Goal: Task Accomplishment & Management: Manage account settings

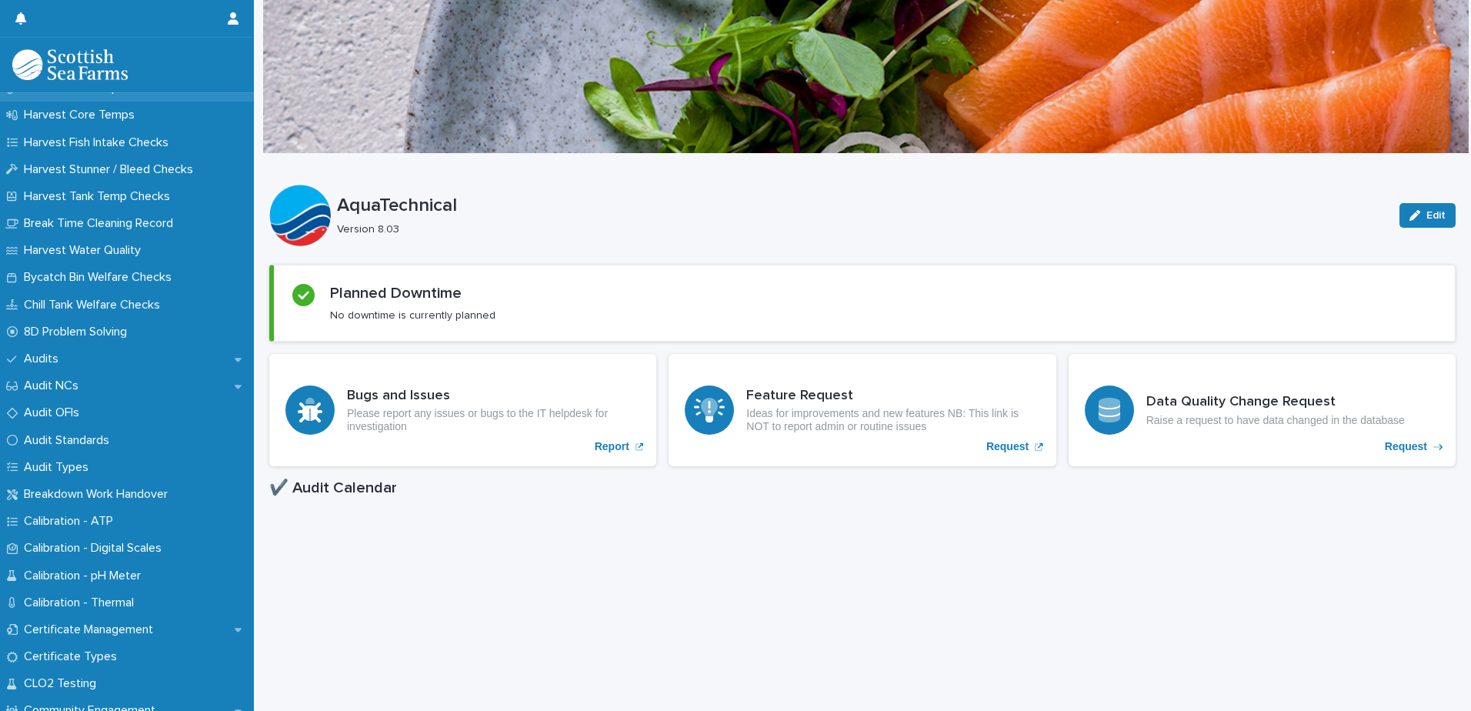
scroll to position [31, 0]
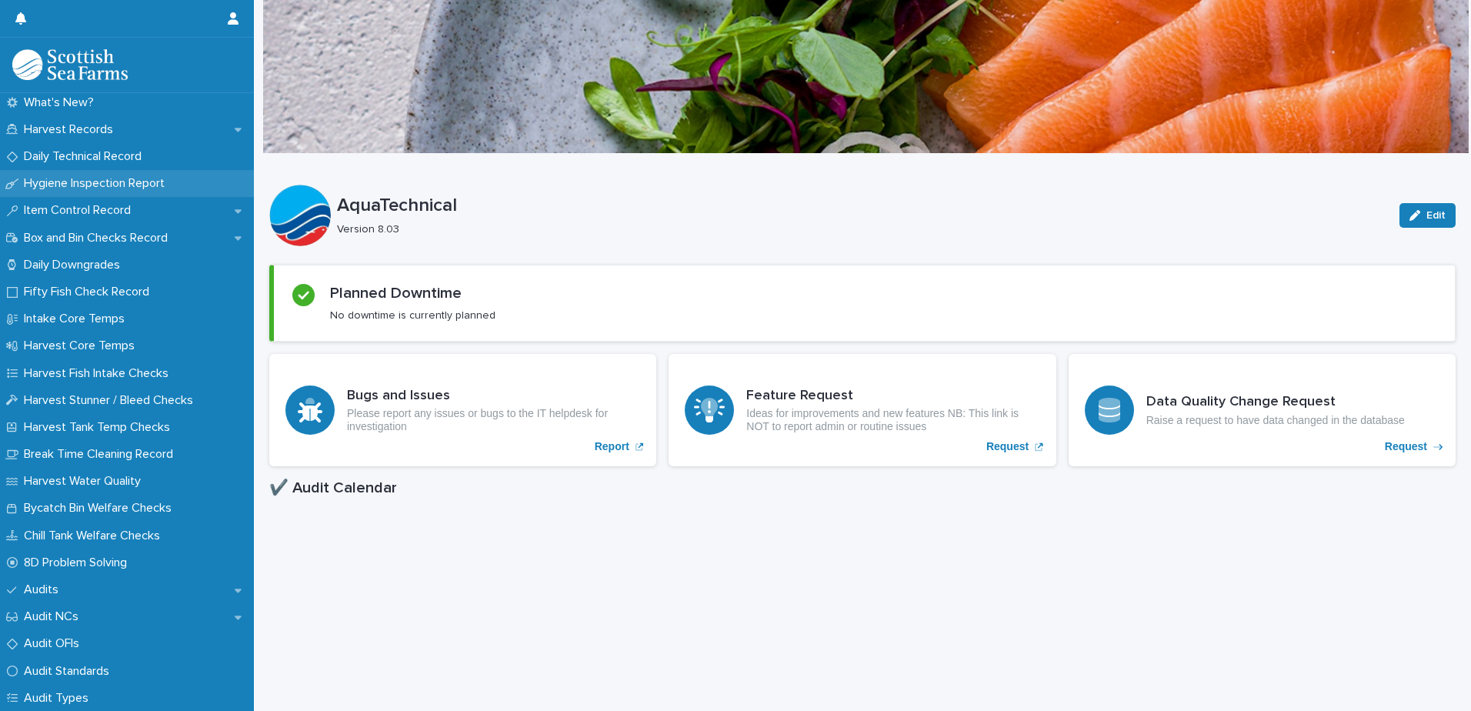
click at [125, 188] on p "Hygiene Inspection Report" at bounding box center [97, 183] width 159 height 15
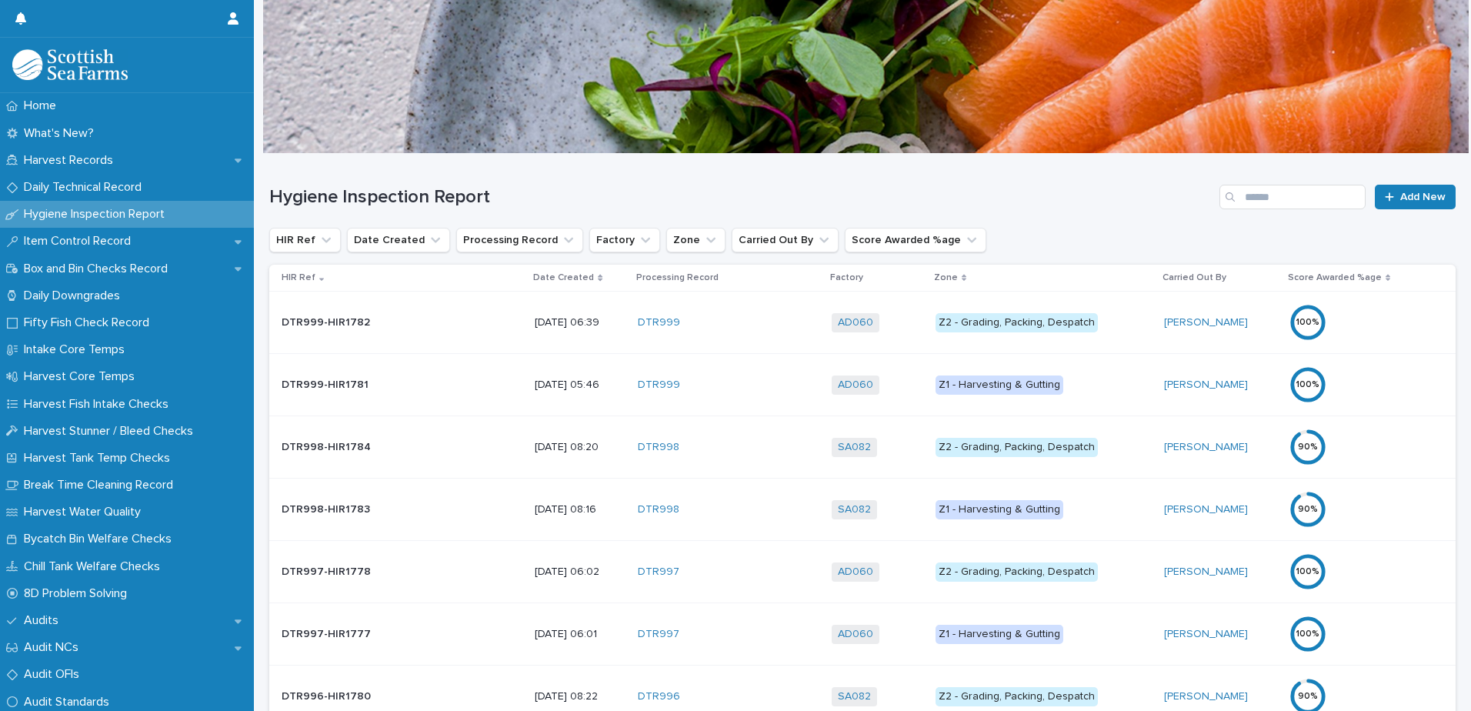
click at [533, 279] on div "Date Created" at bounding box center [580, 277] width 94 height 17
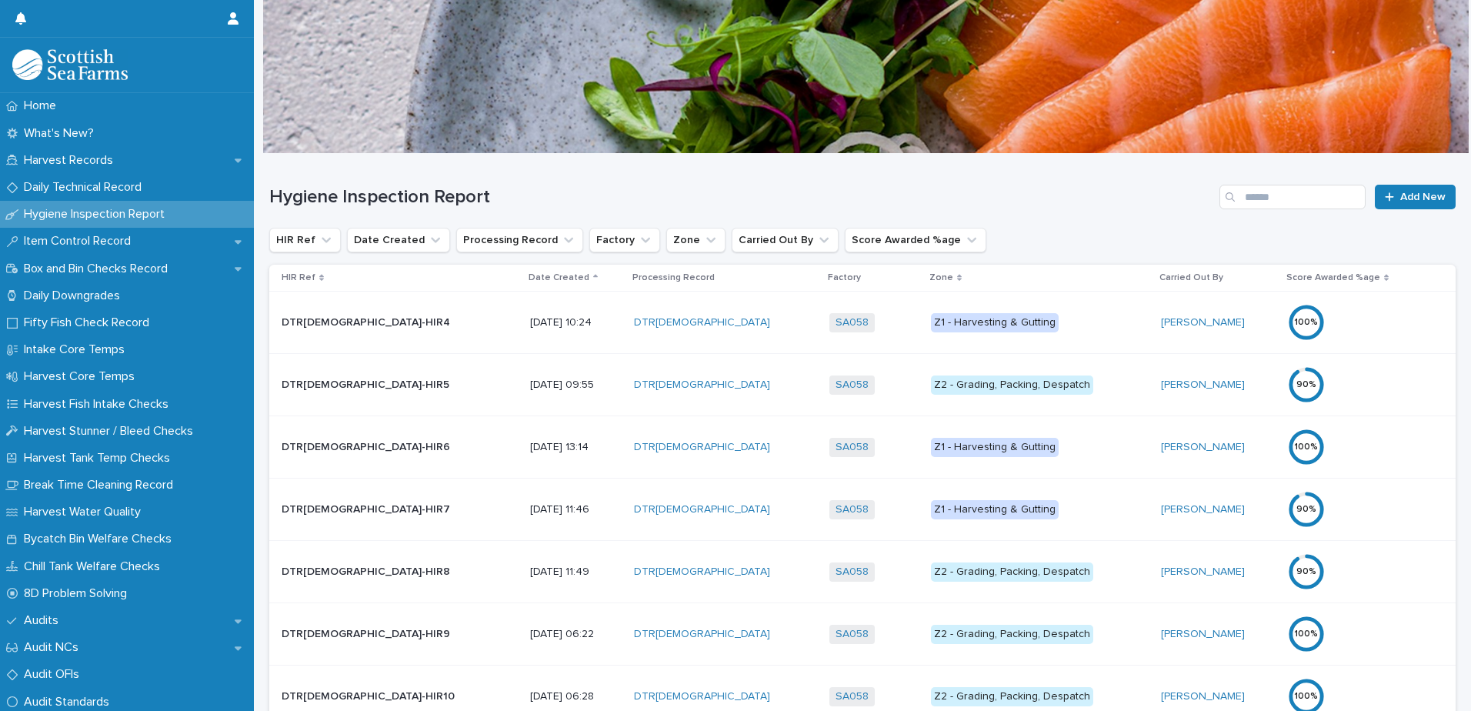
click at [529, 279] on div "Date Created" at bounding box center [576, 277] width 95 height 17
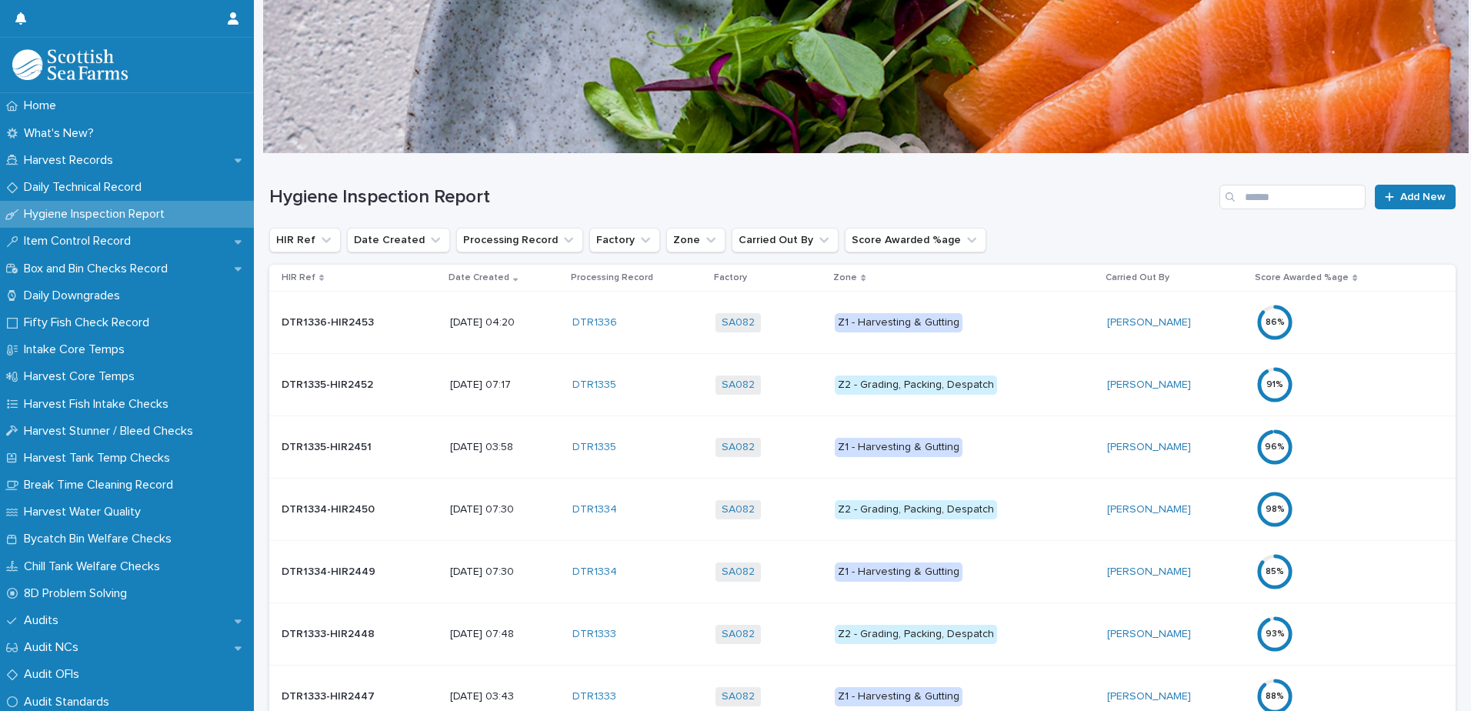
click at [811, 369] on div "SA082 + 0" at bounding box center [770, 385] width 108 height 32
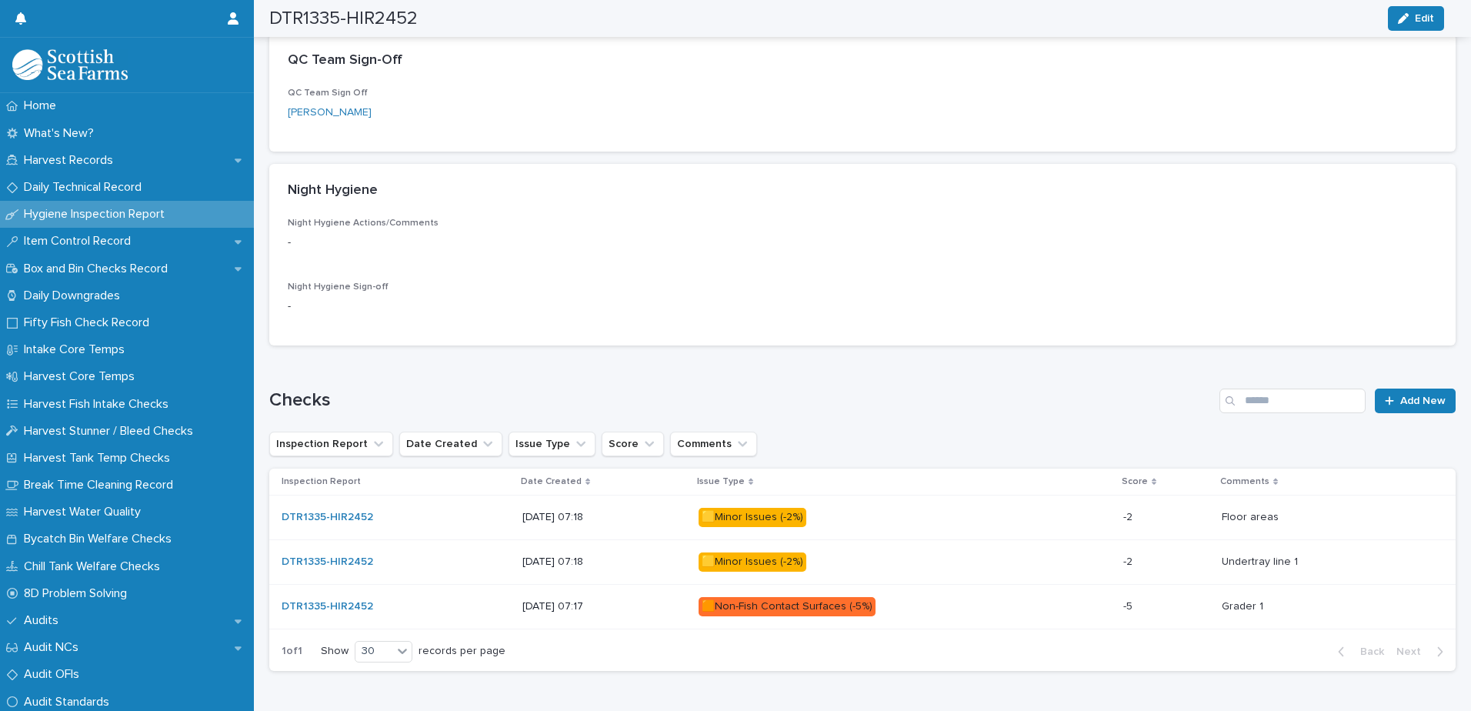
scroll to position [576, 0]
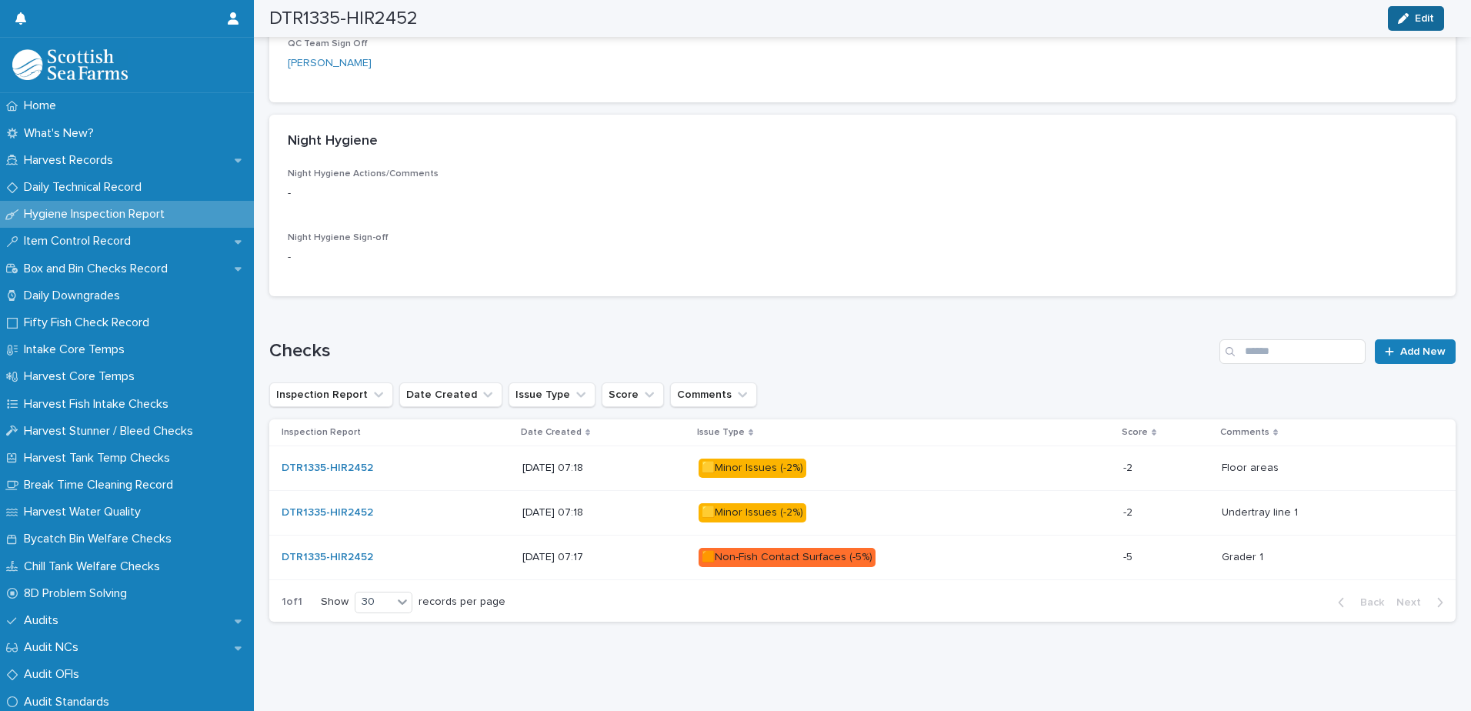
click at [1394, 29] on button "Edit" at bounding box center [1416, 18] width 56 height 25
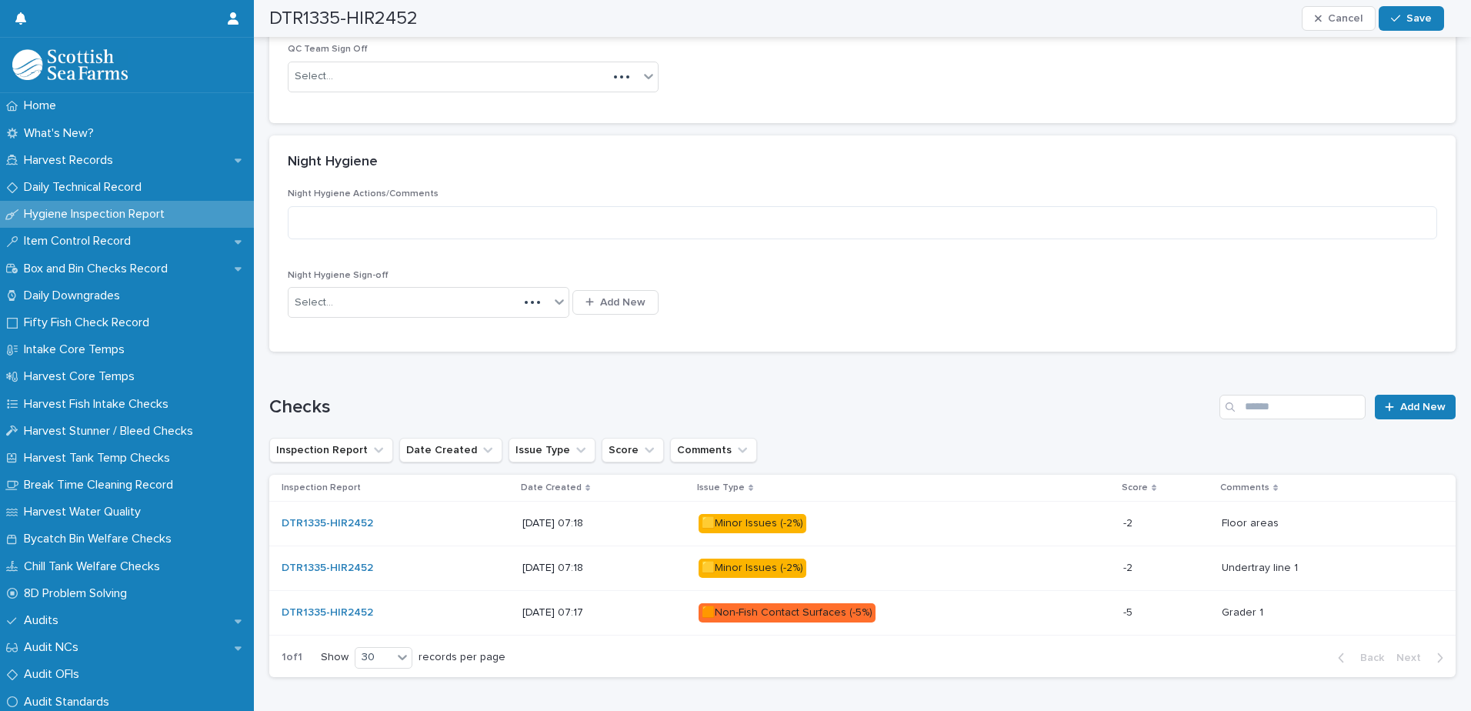
scroll to position [610, 0]
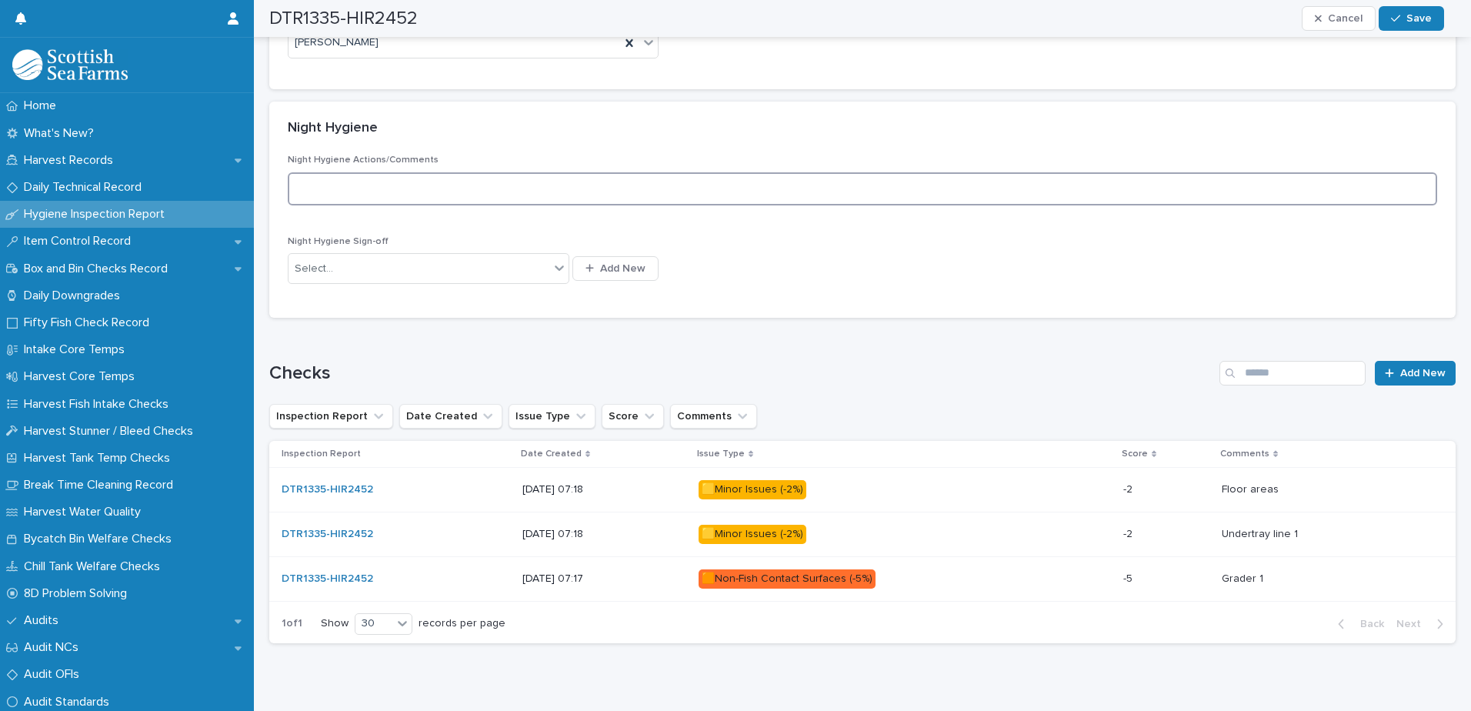
click at [699, 182] on textarea at bounding box center [863, 188] width 1150 height 33
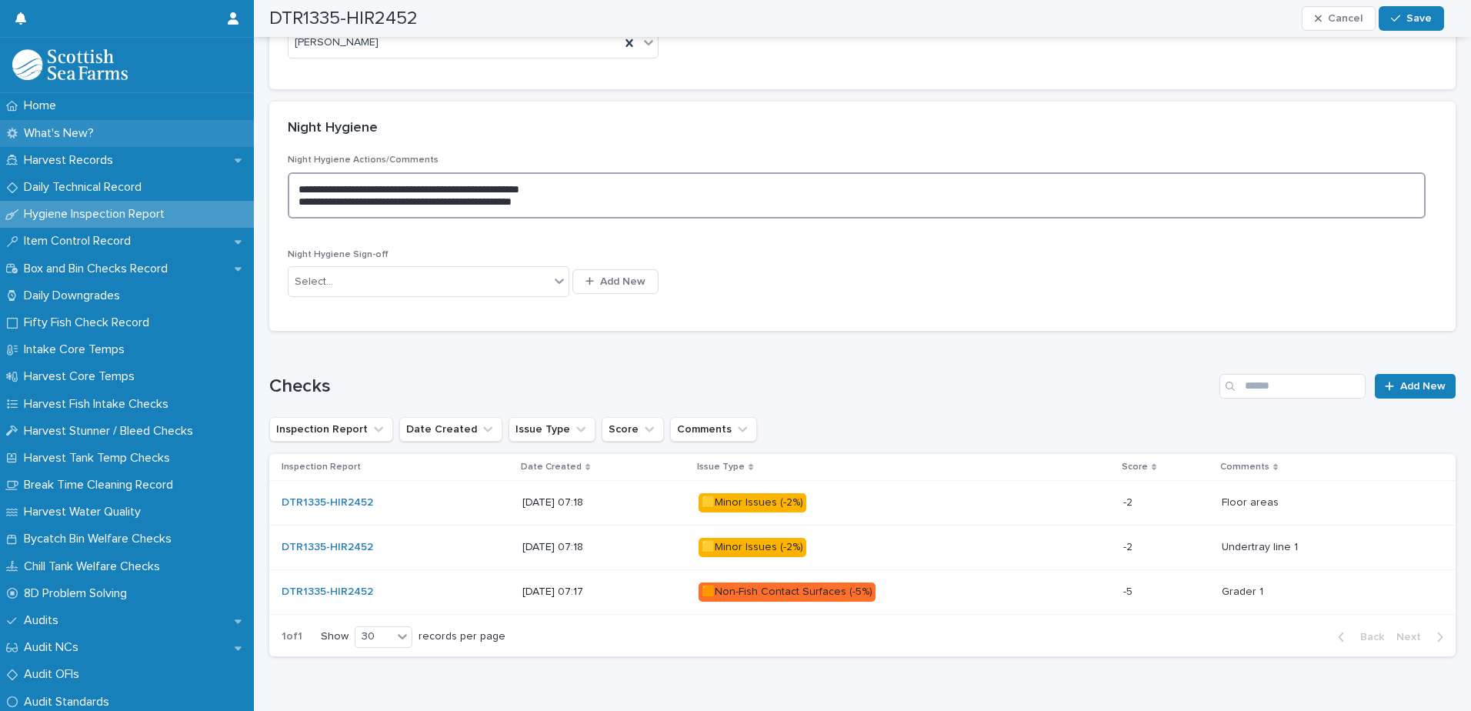
drag, startPoint x: 633, startPoint y: 203, endPoint x: 234, endPoint y: 132, distance: 404.8
click at [254, 132] on div "Home What's New? Harvest Records Daily Technical Record Hygiene Inspection Repo…" at bounding box center [862, 68] width 1217 height 1356
type textarea "**********"
click at [360, 271] on div "Select..." at bounding box center [419, 281] width 261 height 25
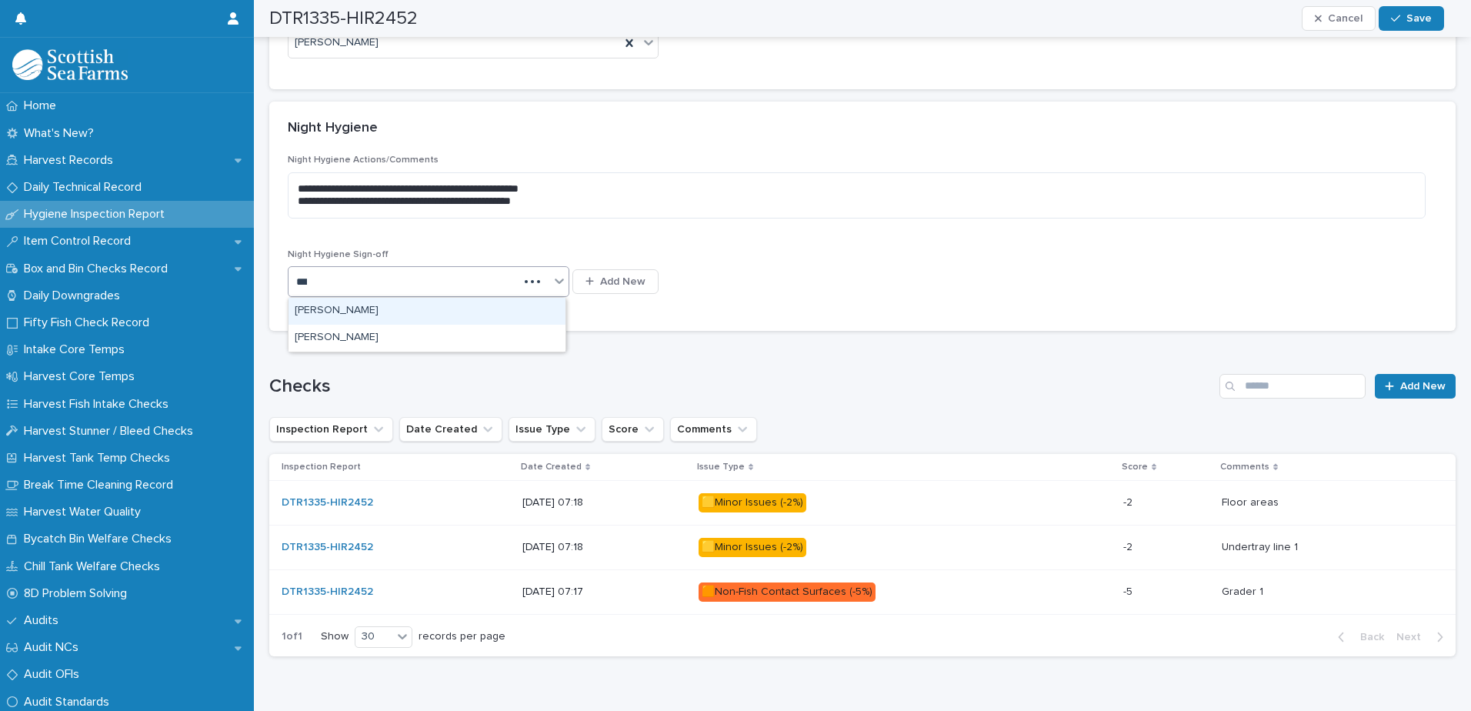
type input "****"
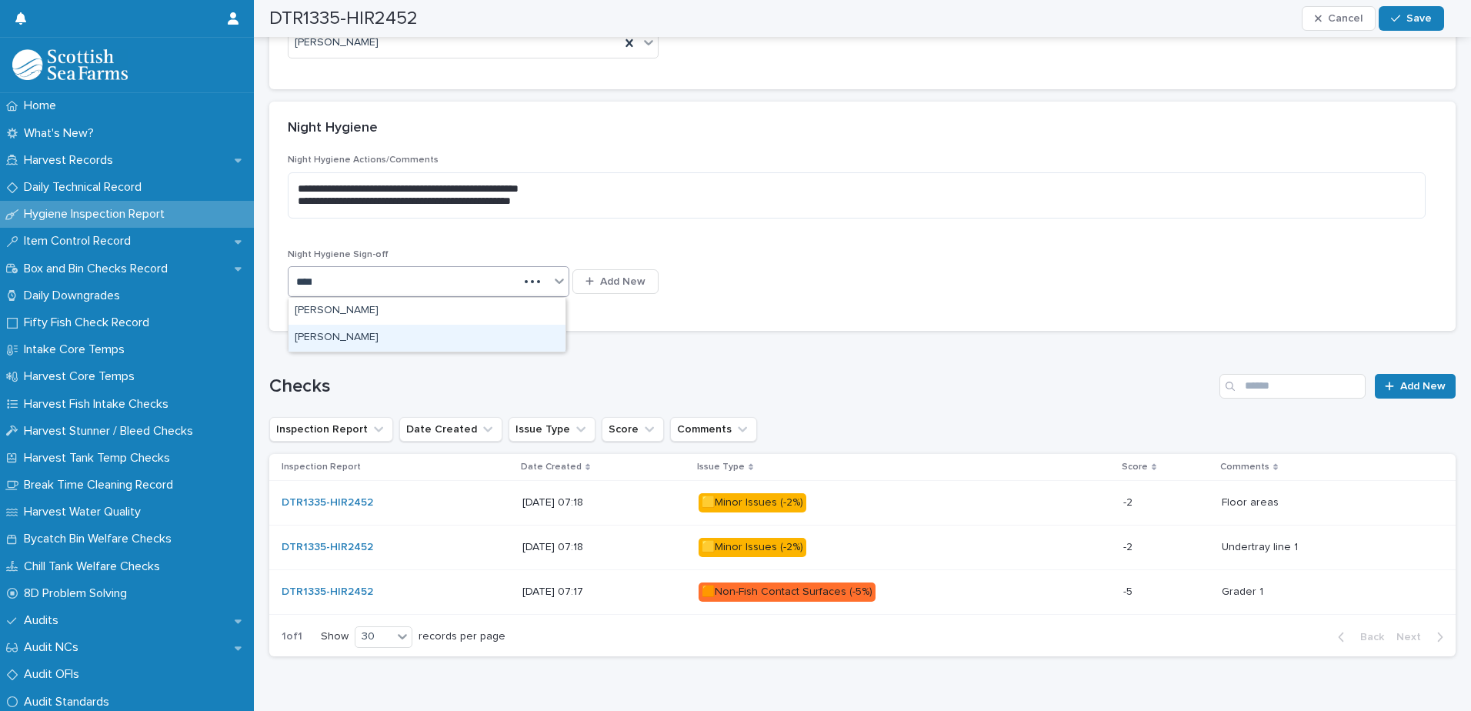
click at [346, 332] on div "[PERSON_NAME]" at bounding box center [427, 338] width 277 height 27
click at [1405, 2] on div "DTR1335-HIR2452 Cancel Save" at bounding box center [856, 18] width 1175 height 37
click at [1405, 13] on div "button" at bounding box center [1398, 18] width 15 height 11
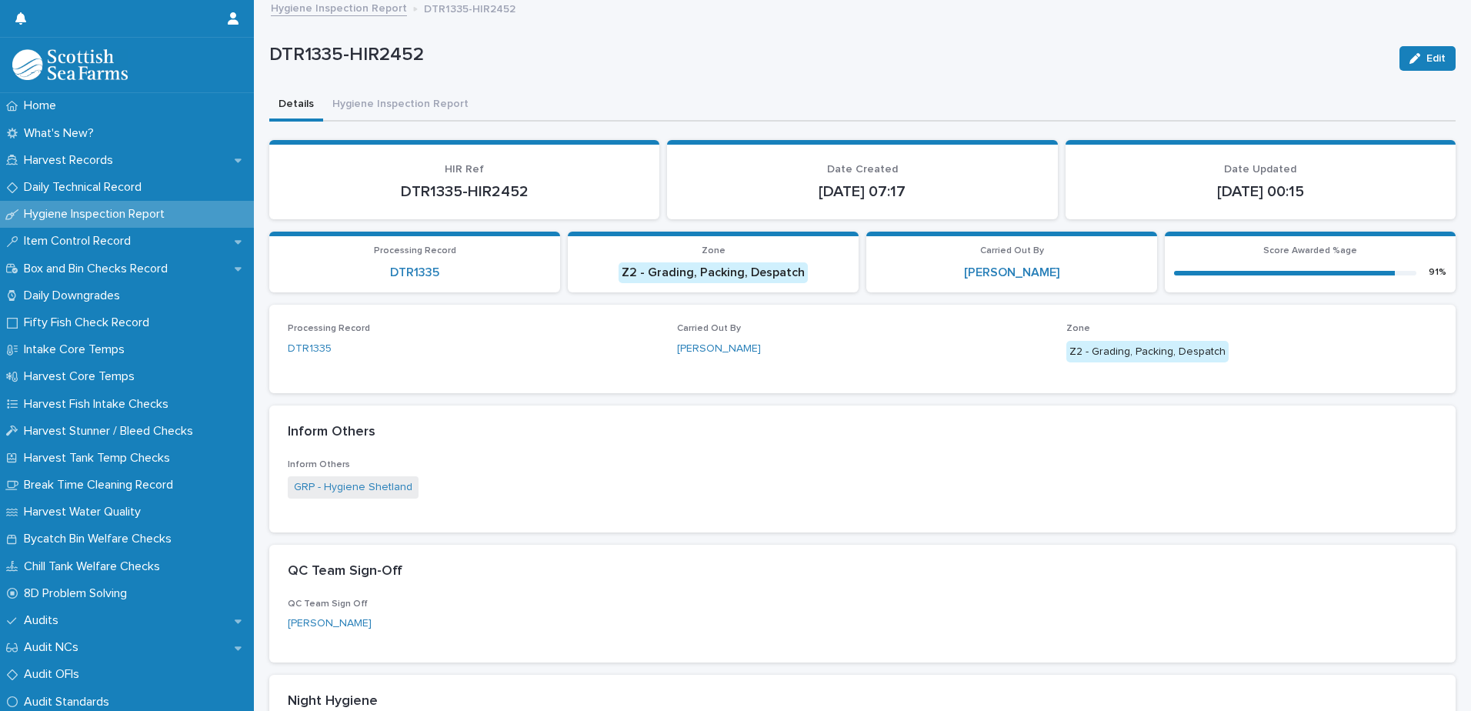
scroll to position [0, 0]
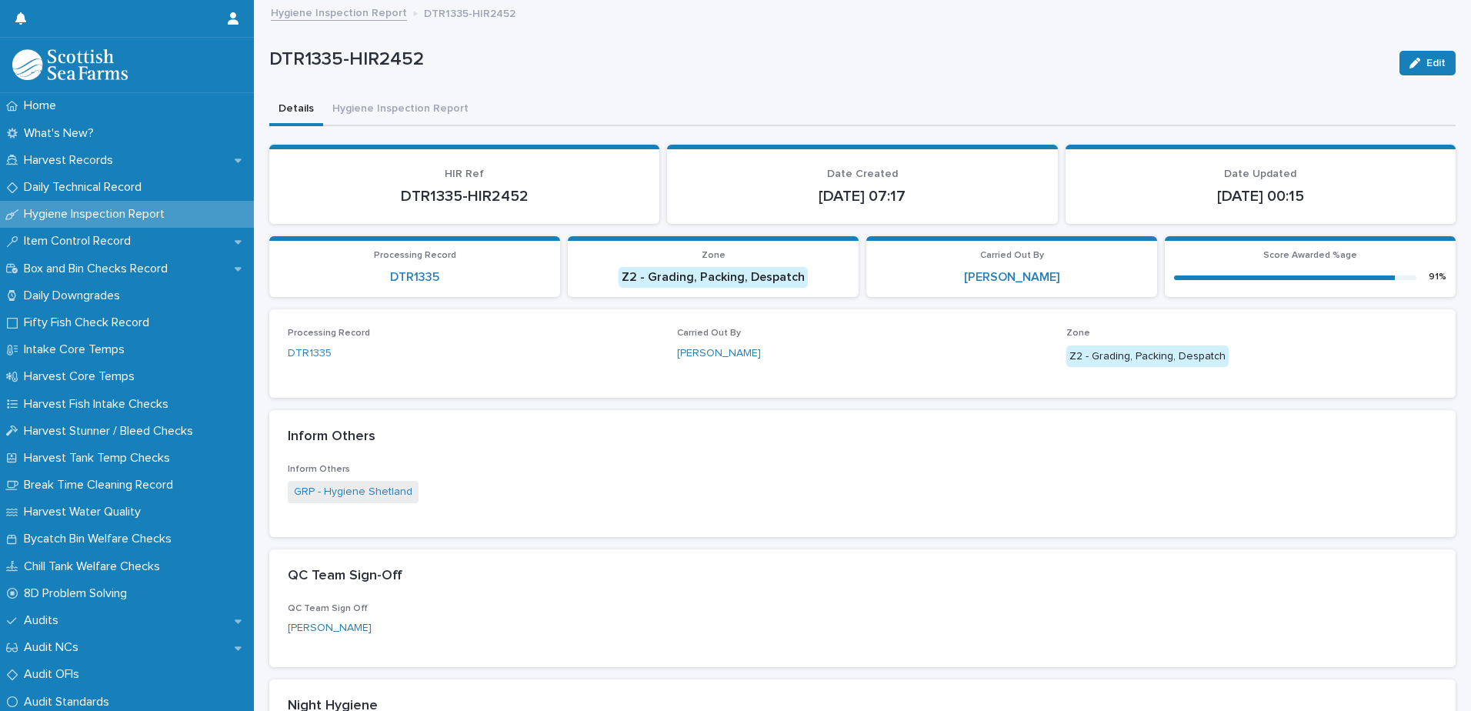
click at [373, 14] on link "Hygiene Inspection Report" at bounding box center [339, 12] width 136 height 18
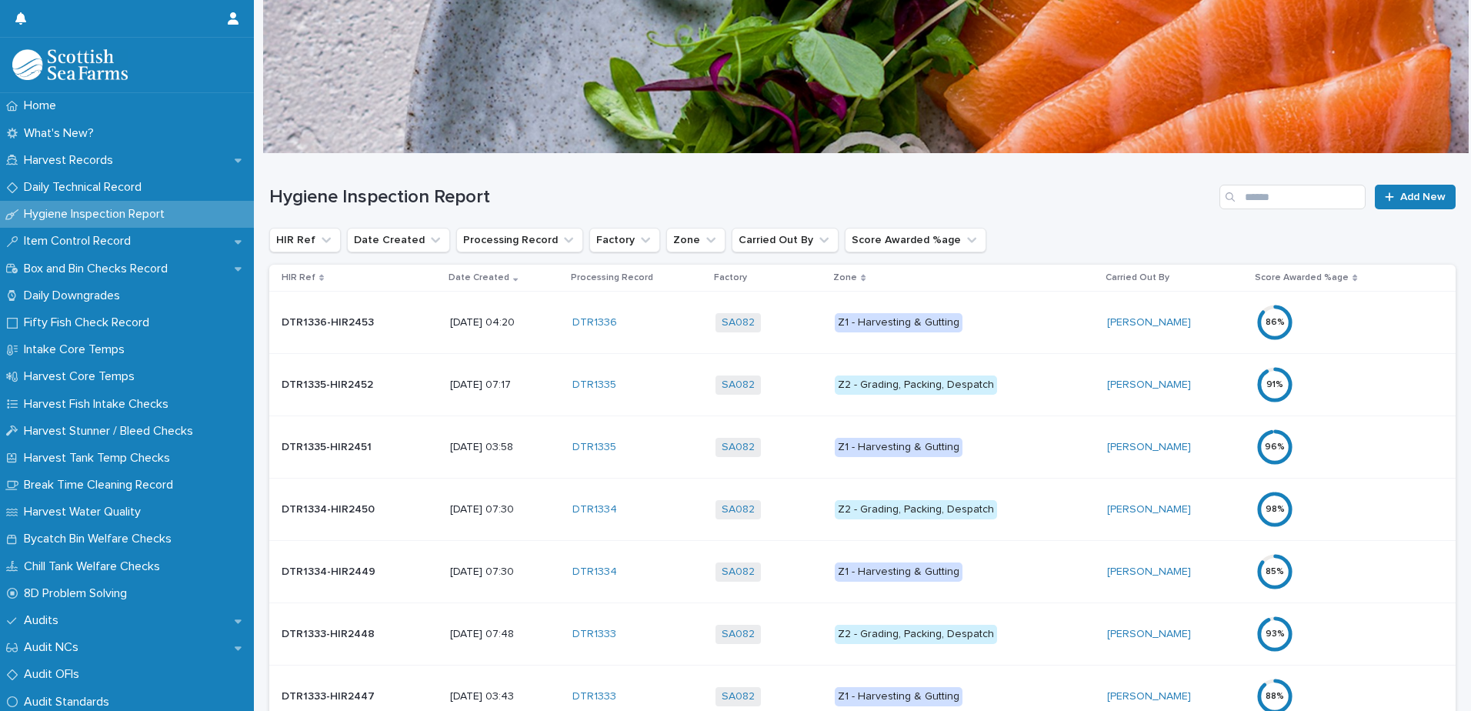
click at [1022, 315] on p "Z1 - Harvesting & Gutting" at bounding box center [964, 322] width 259 height 19
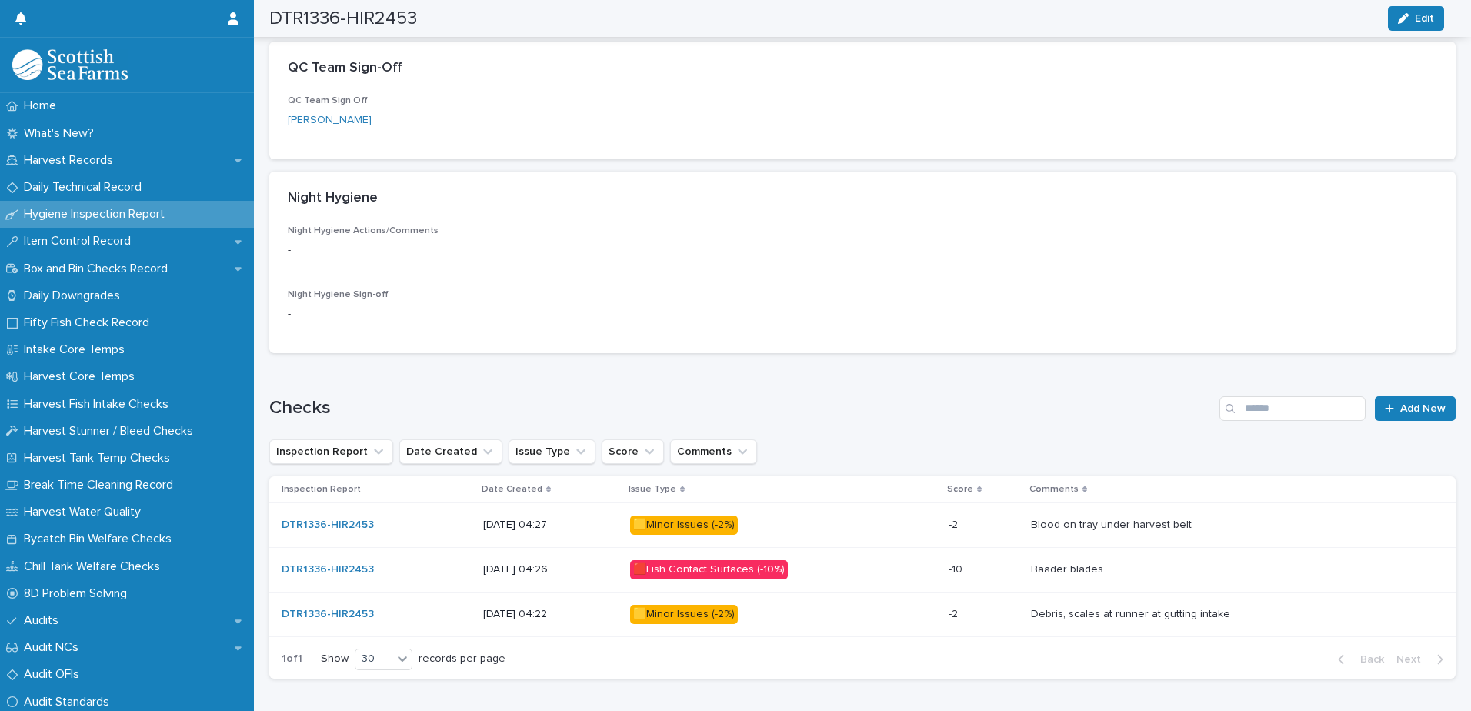
scroll to position [576, 0]
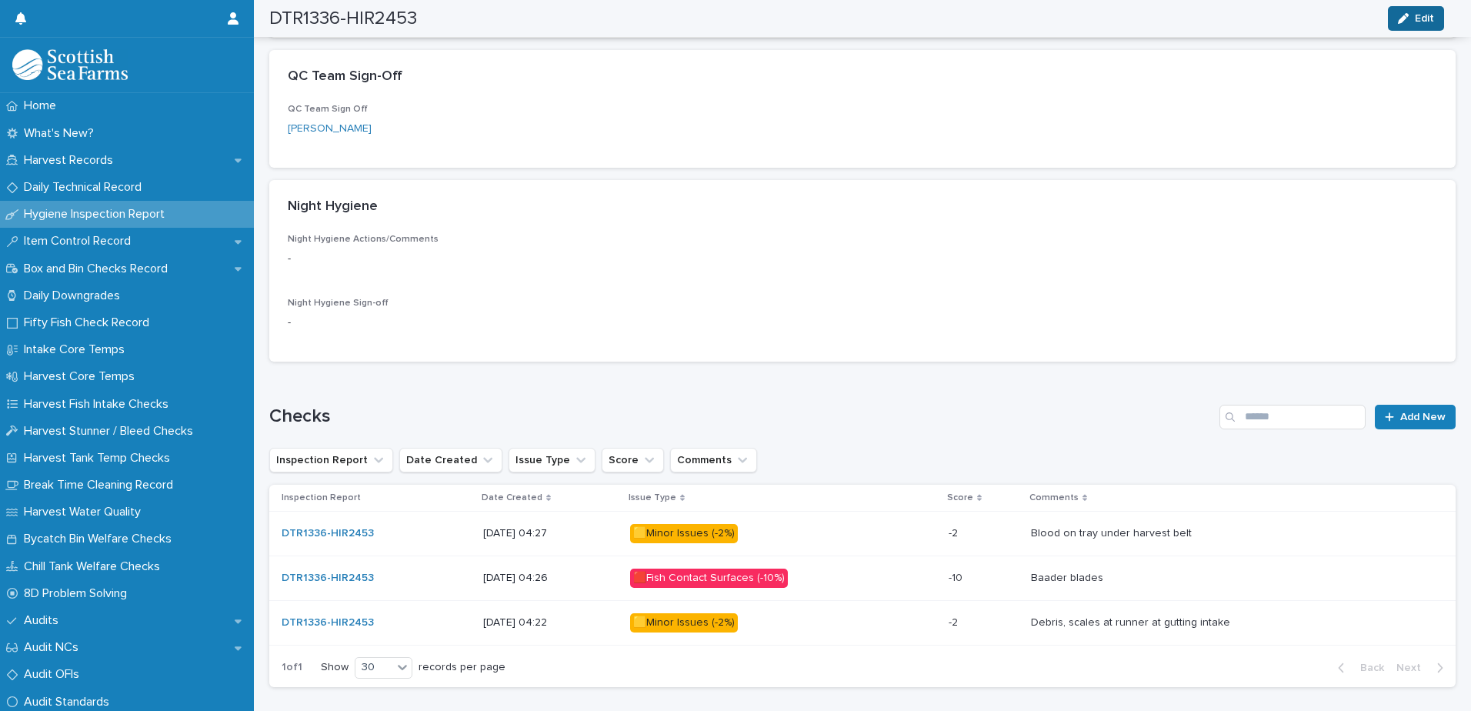
click at [1407, 27] on button "Edit" at bounding box center [1416, 18] width 56 height 25
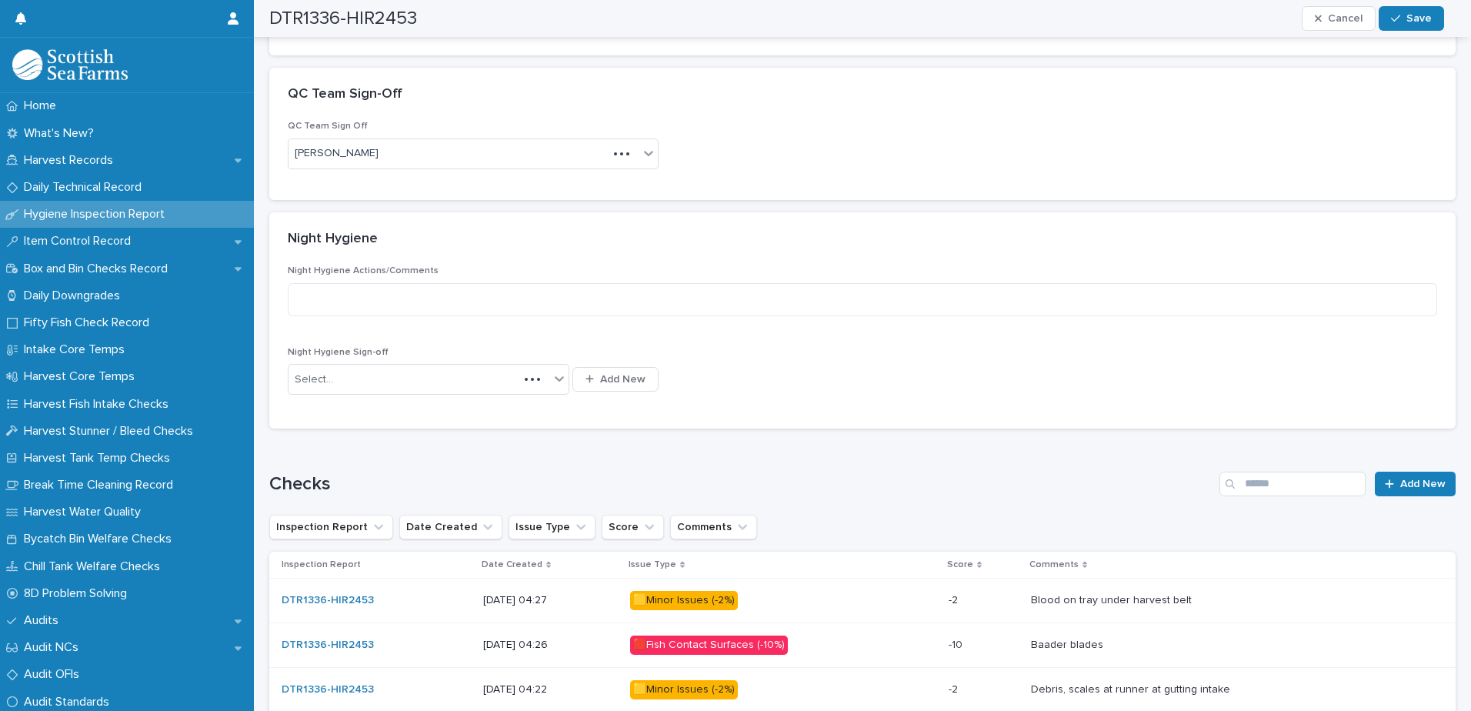
scroll to position [533, 0]
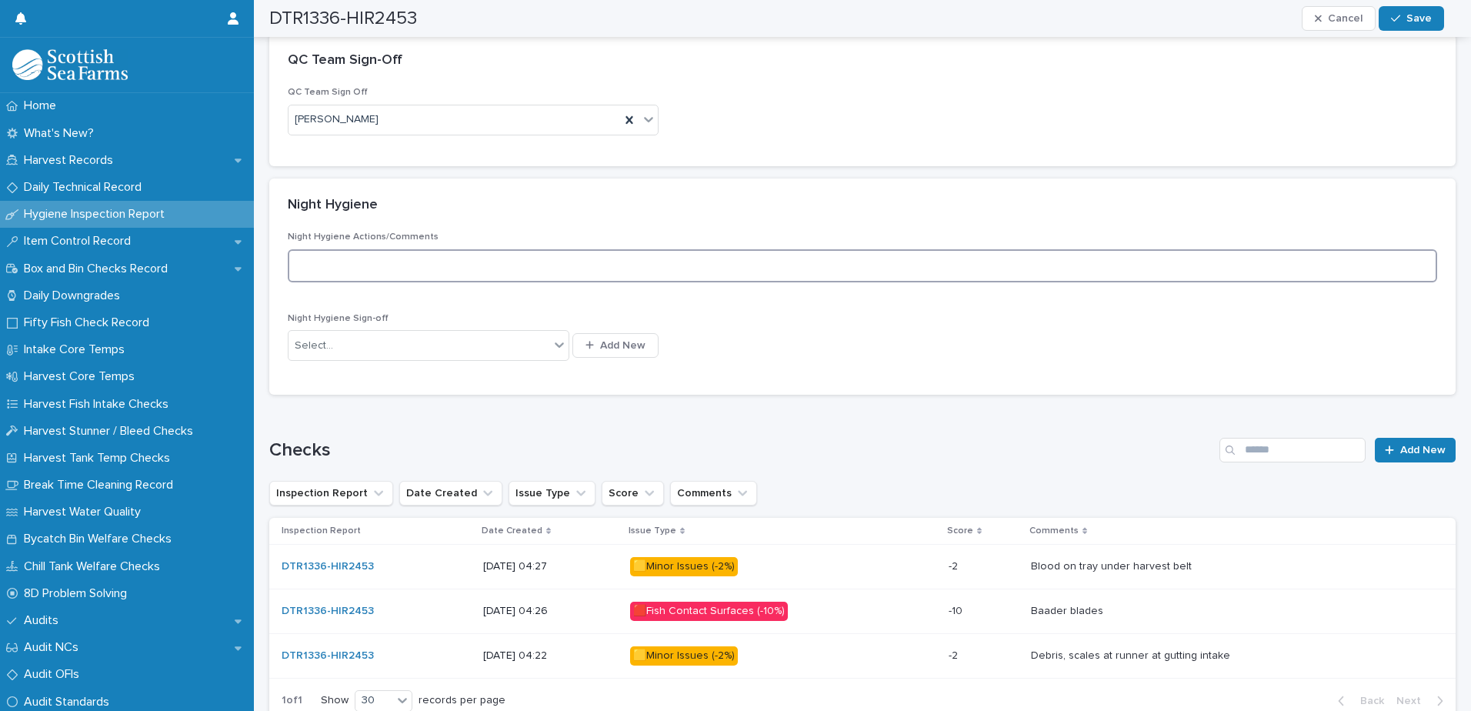
click at [595, 272] on textarea at bounding box center [863, 265] width 1150 height 33
paste textarea "**********"
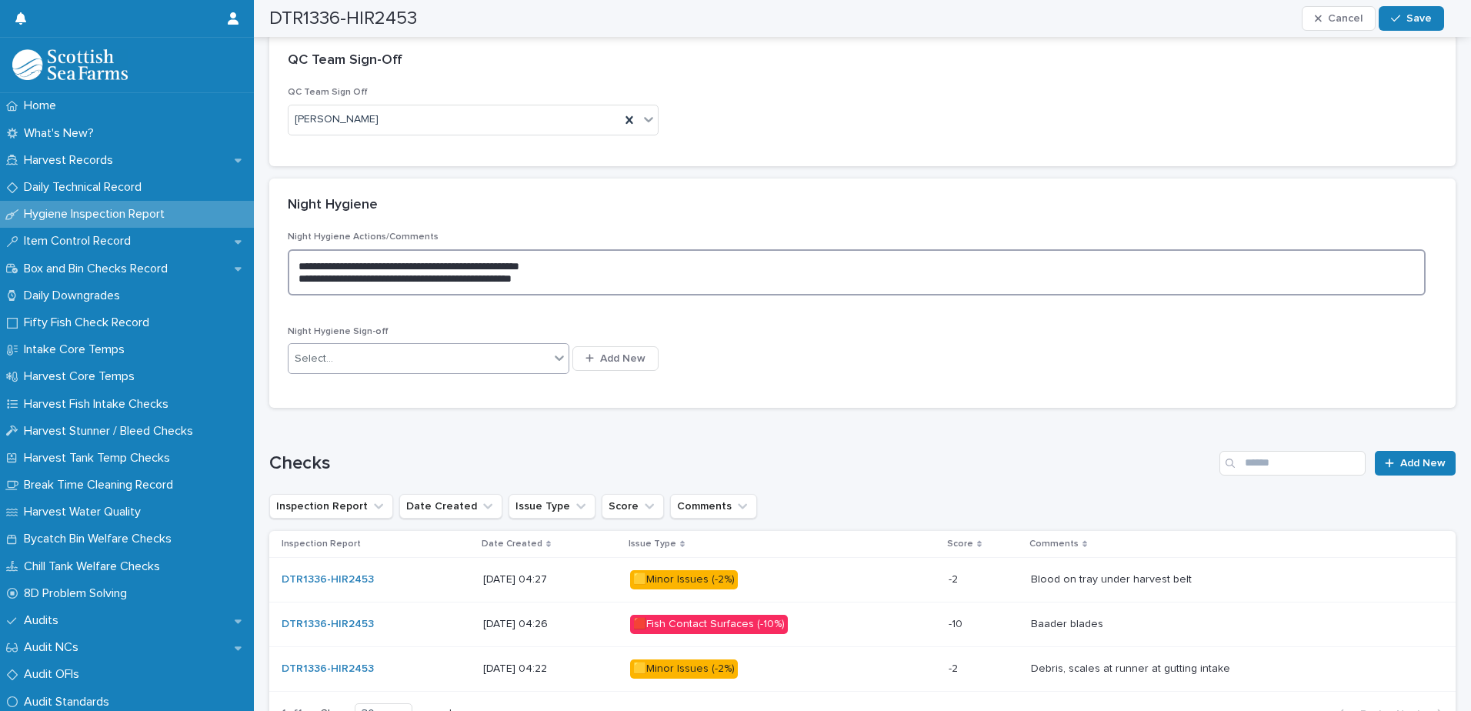
type textarea "**********"
click at [459, 344] on div "Select..." at bounding box center [429, 358] width 282 height 31
type input "****"
click at [419, 416] on div "[PERSON_NAME]" at bounding box center [427, 415] width 277 height 27
click at [1408, 25] on button "Save" at bounding box center [1411, 18] width 65 height 25
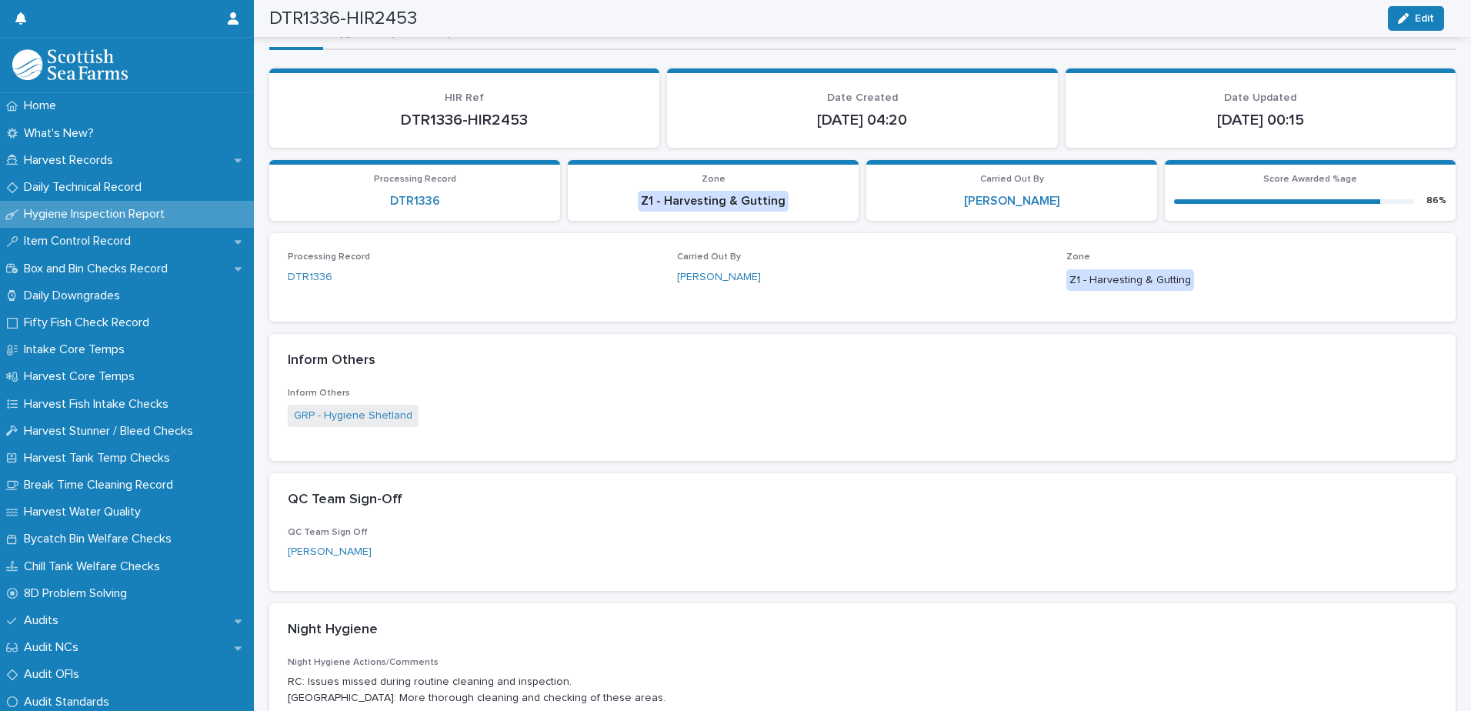
scroll to position [0, 0]
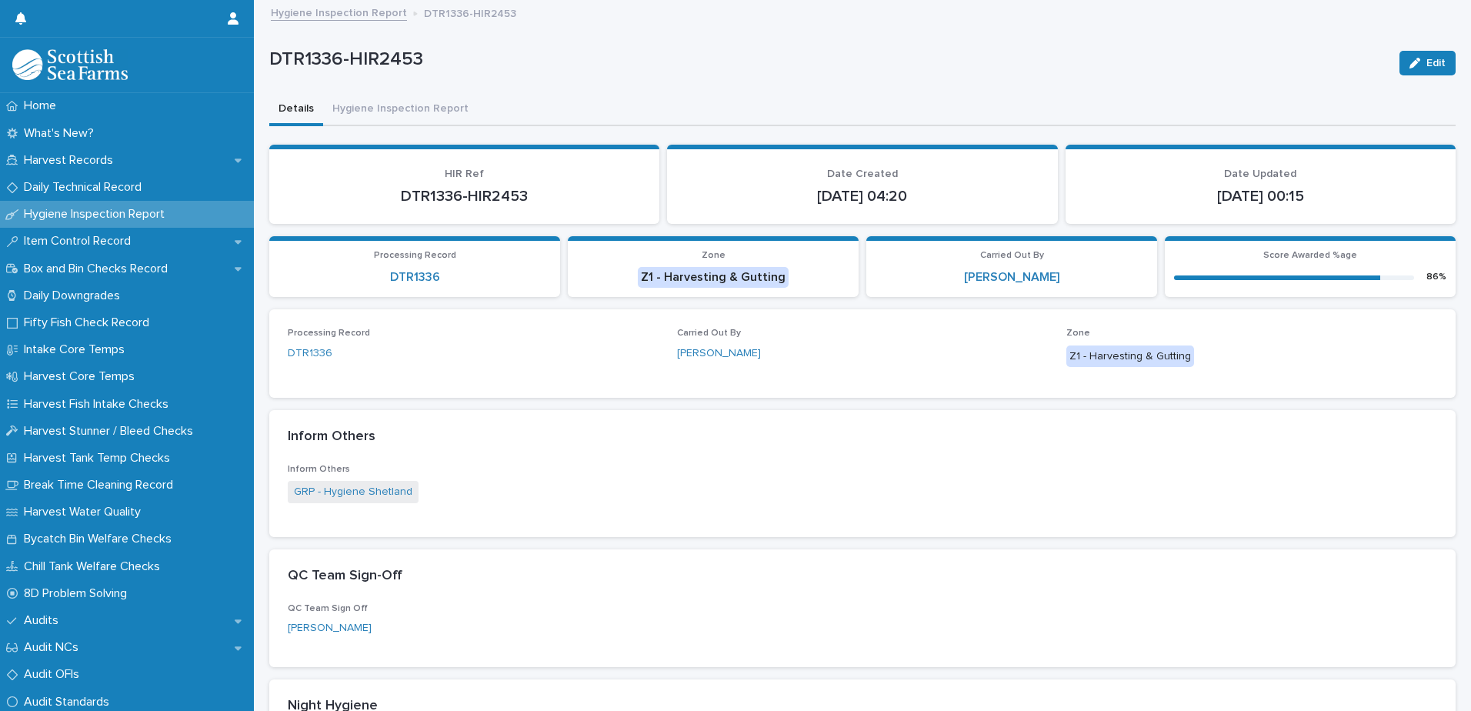
click at [362, 13] on link "Hygiene Inspection Report" at bounding box center [339, 12] width 136 height 18
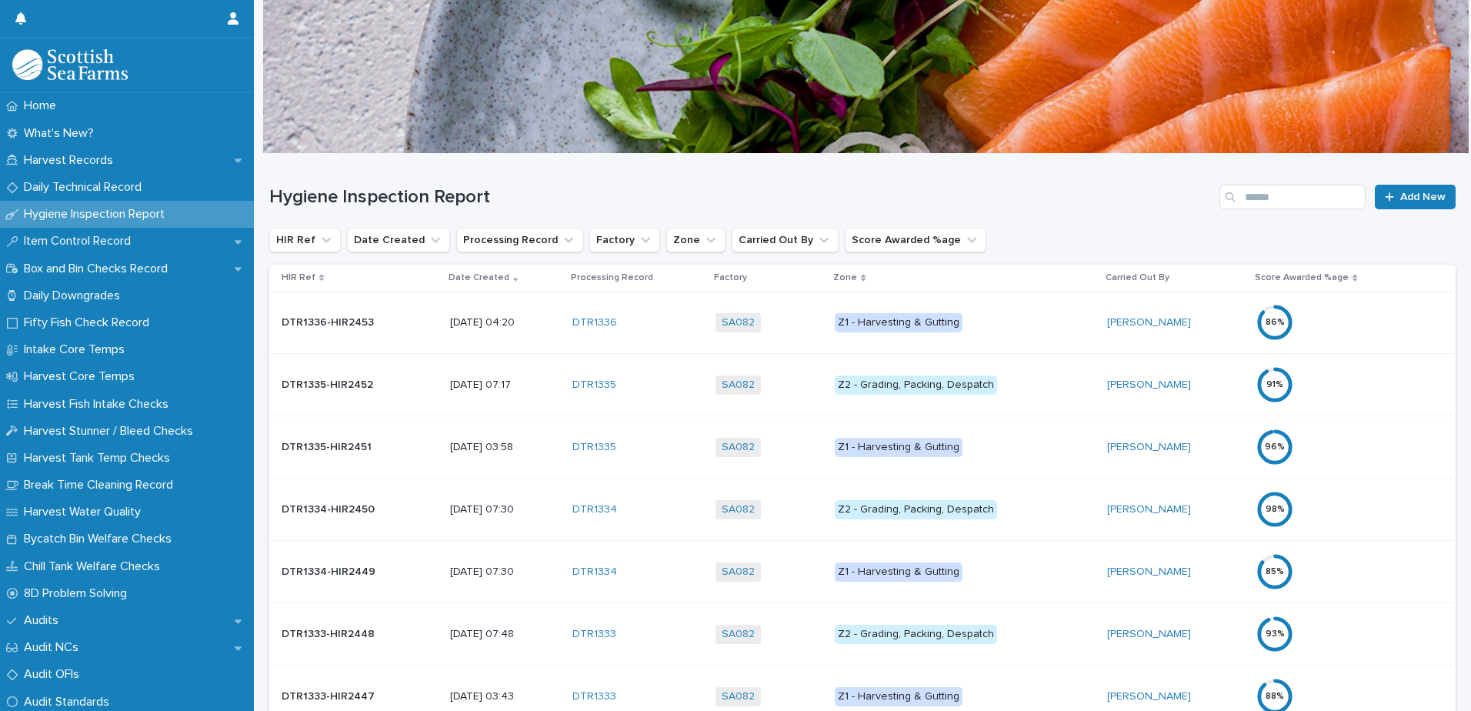
click at [703, 446] on div "DTR1335" at bounding box center [637, 447] width 130 height 13
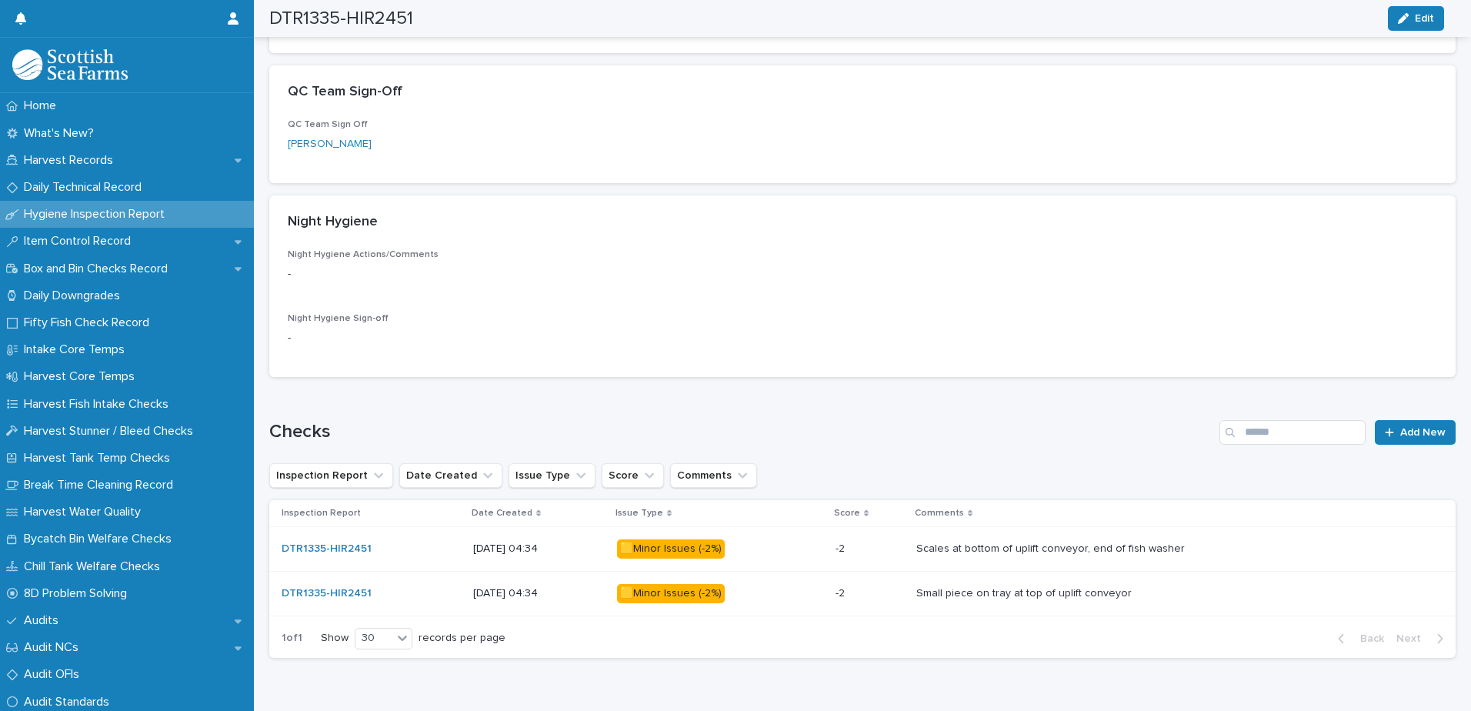
scroll to position [532, 0]
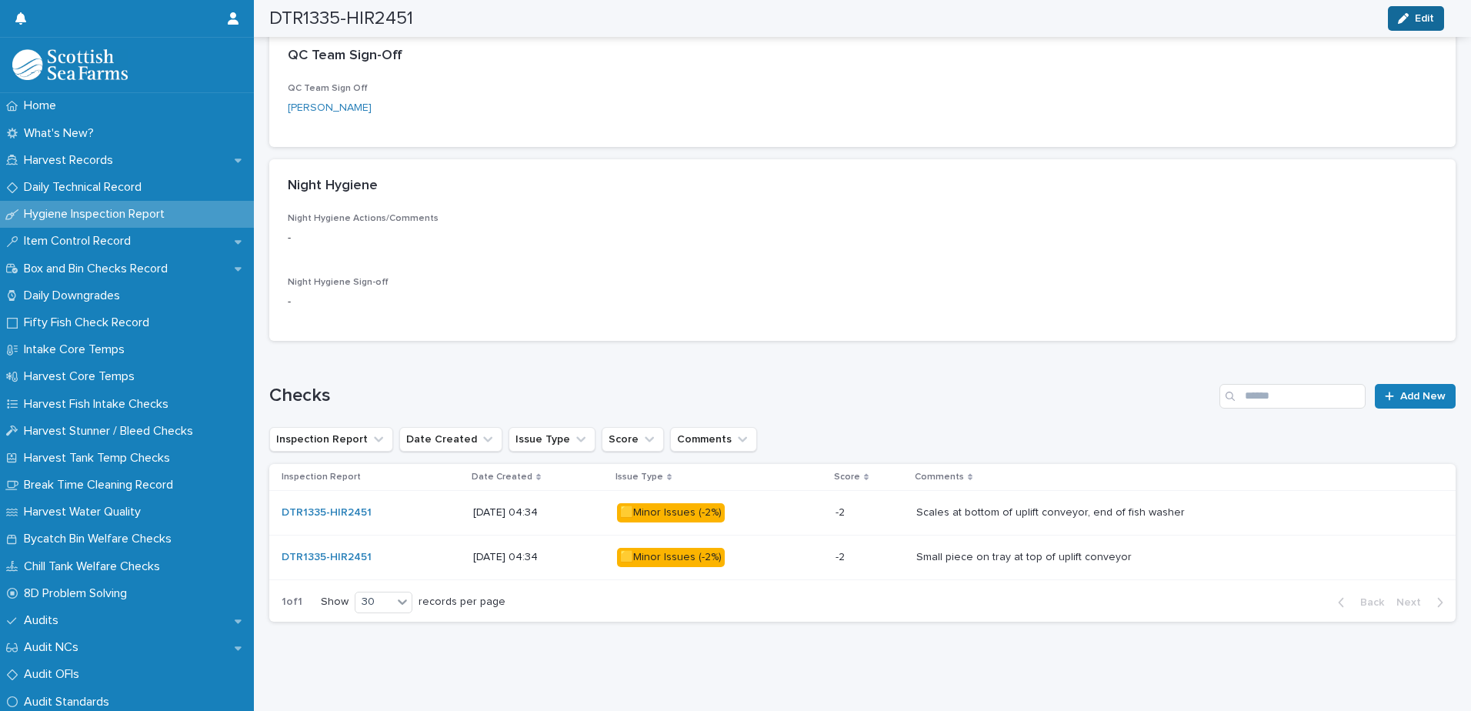
click at [1394, 22] on button "Edit" at bounding box center [1416, 18] width 56 height 25
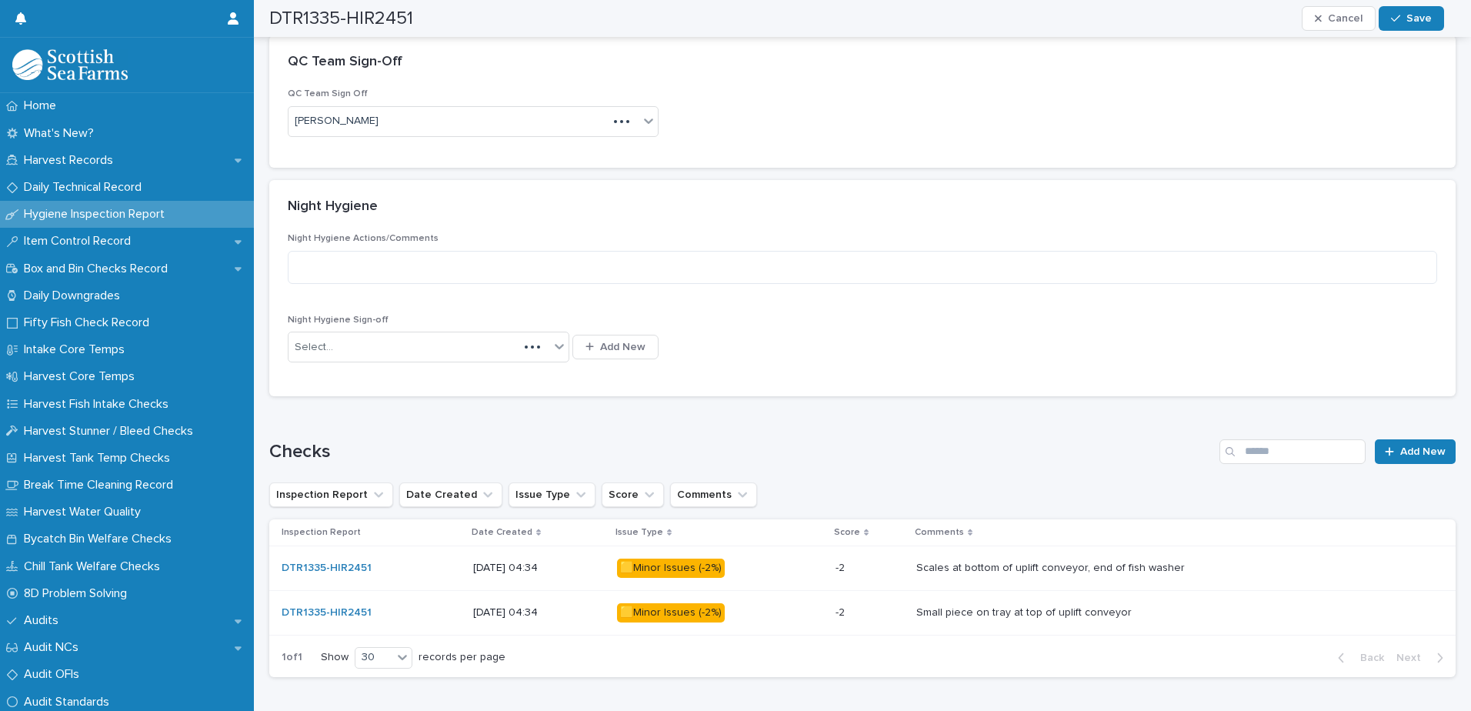
scroll to position [566, 0]
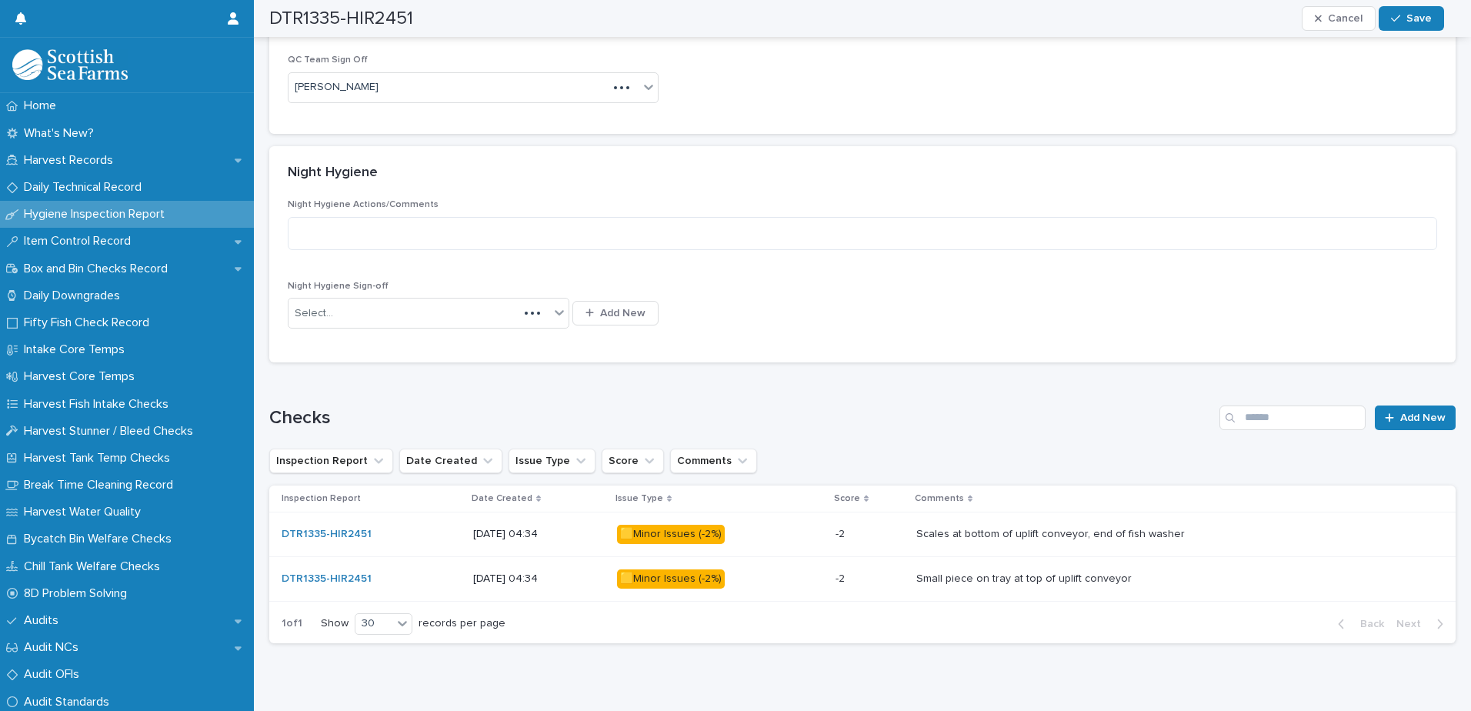
click at [606, 207] on p "Night Hygiene Actions/Comments" at bounding box center [863, 204] width 1150 height 11
click at [575, 230] on textarea at bounding box center [863, 233] width 1150 height 33
paste textarea "**********"
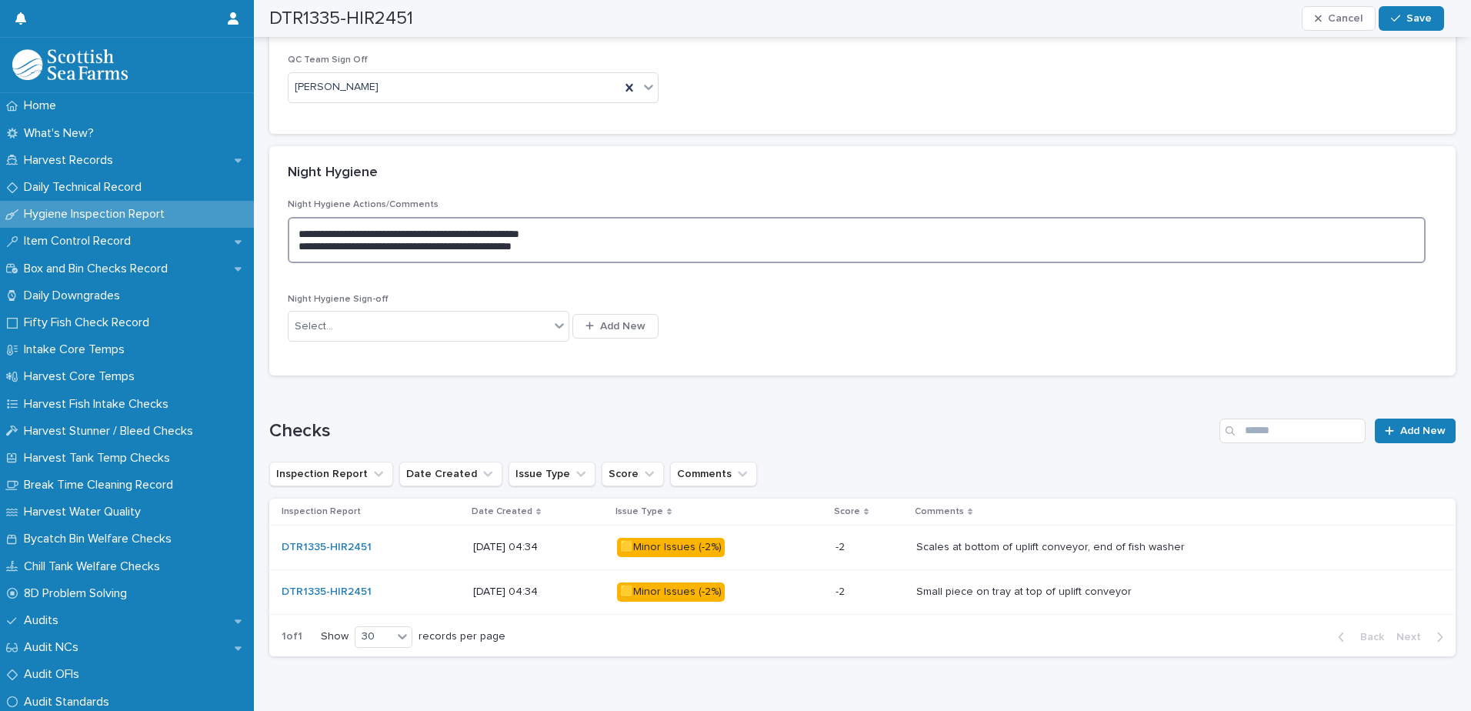
type textarea "**********"
click at [414, 296] on p "Night Hygiene Sign-off" at bounding box center [473, 299] width 371 height 11
click at [408, 308] on div "Select... Add New" at bounding box center [473, 326] width 371 height 37
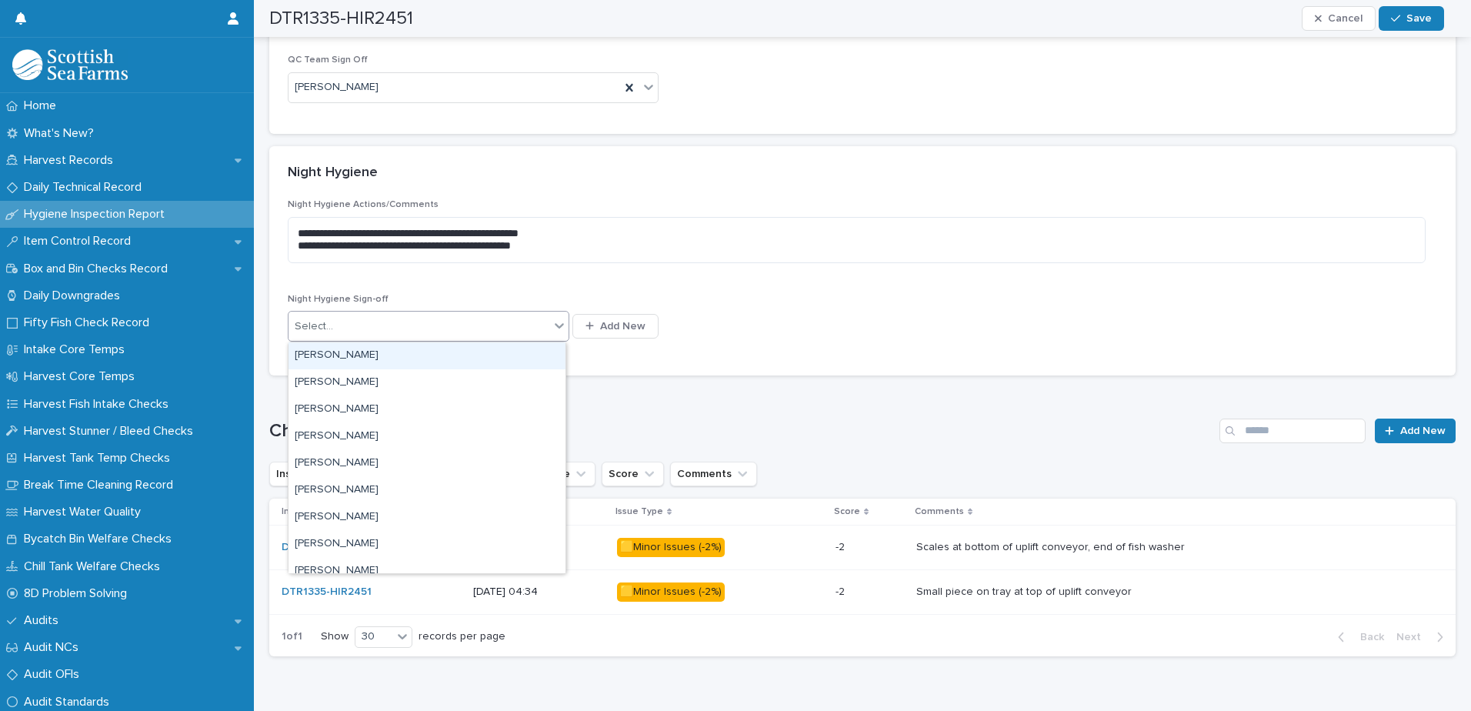
click at [406, 322] on div "Select..." at bounding box center [419, 326] width 261 height 25
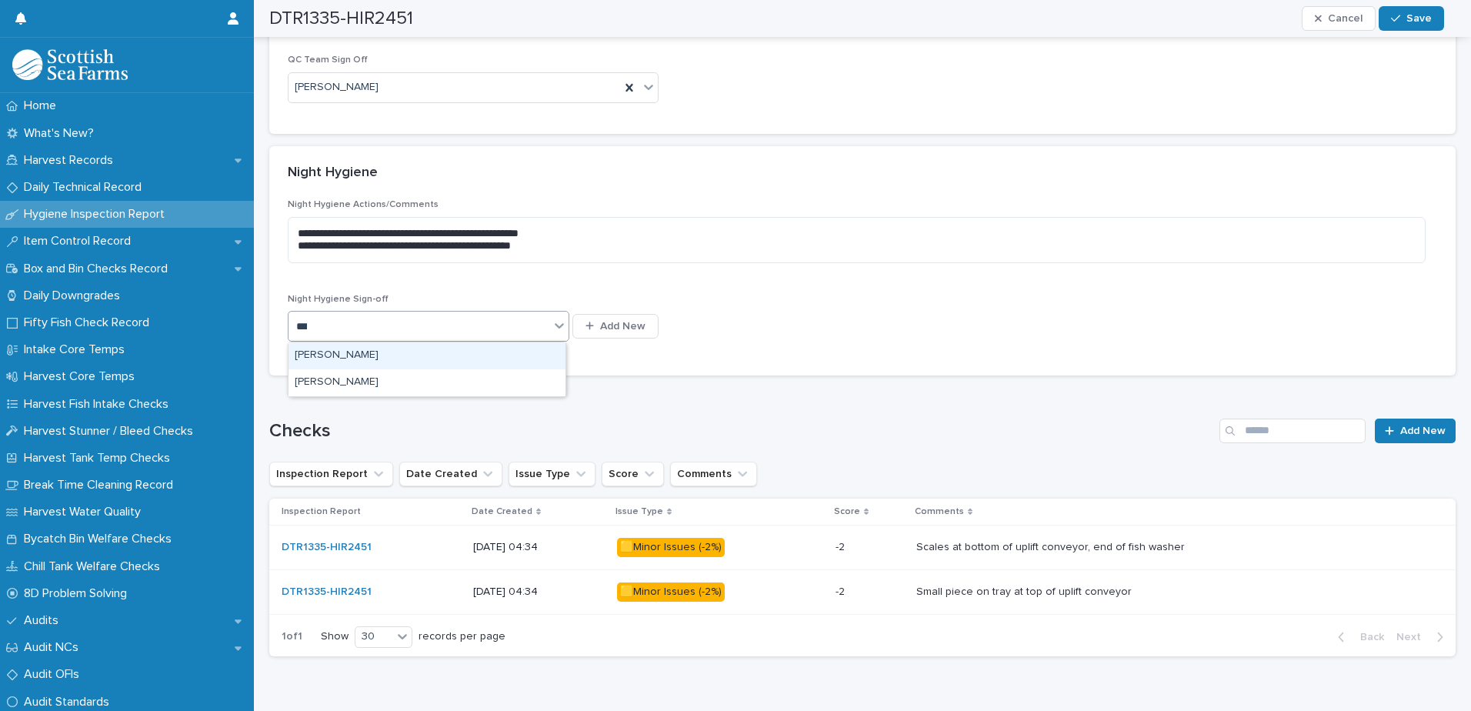
type input "****"
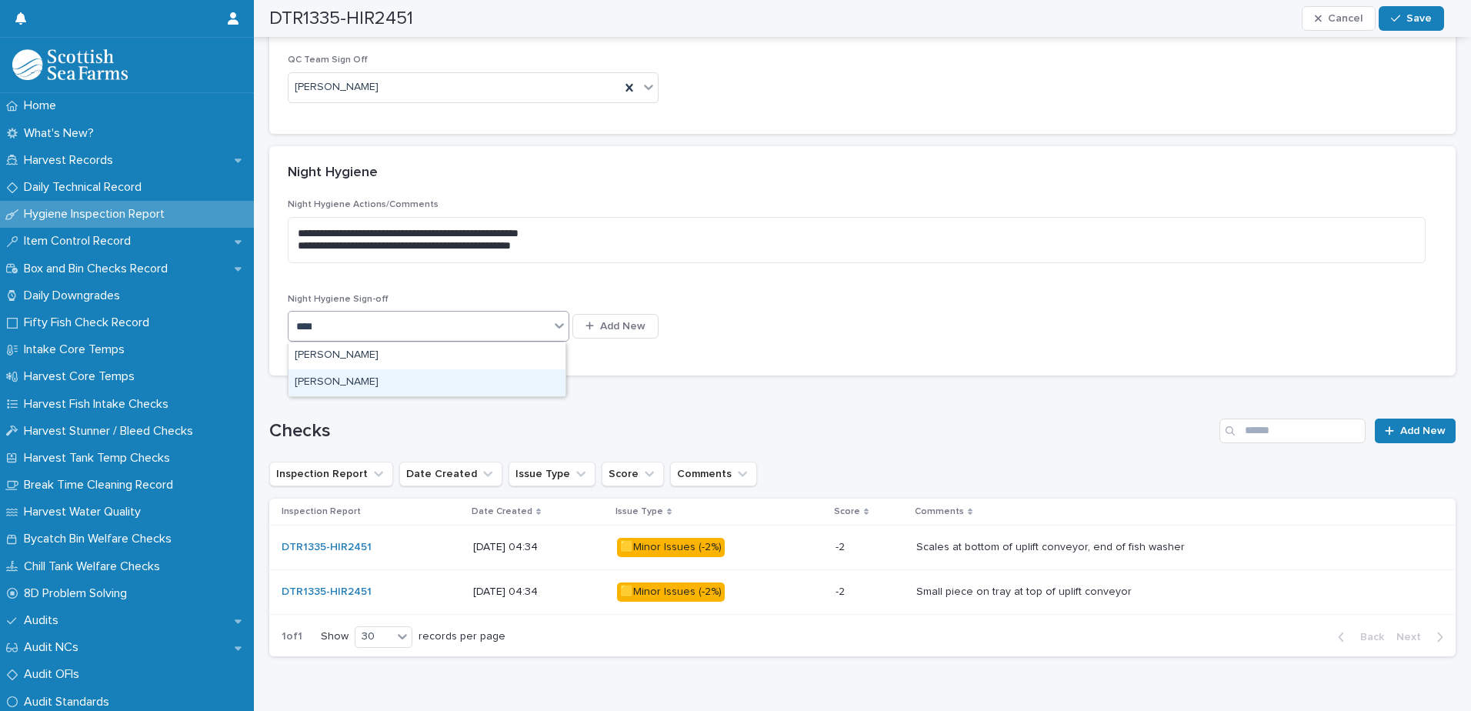
click at [384, 382] on div "[PERSON_NAME]" at bounding box center [427, 382] width 277 height 27
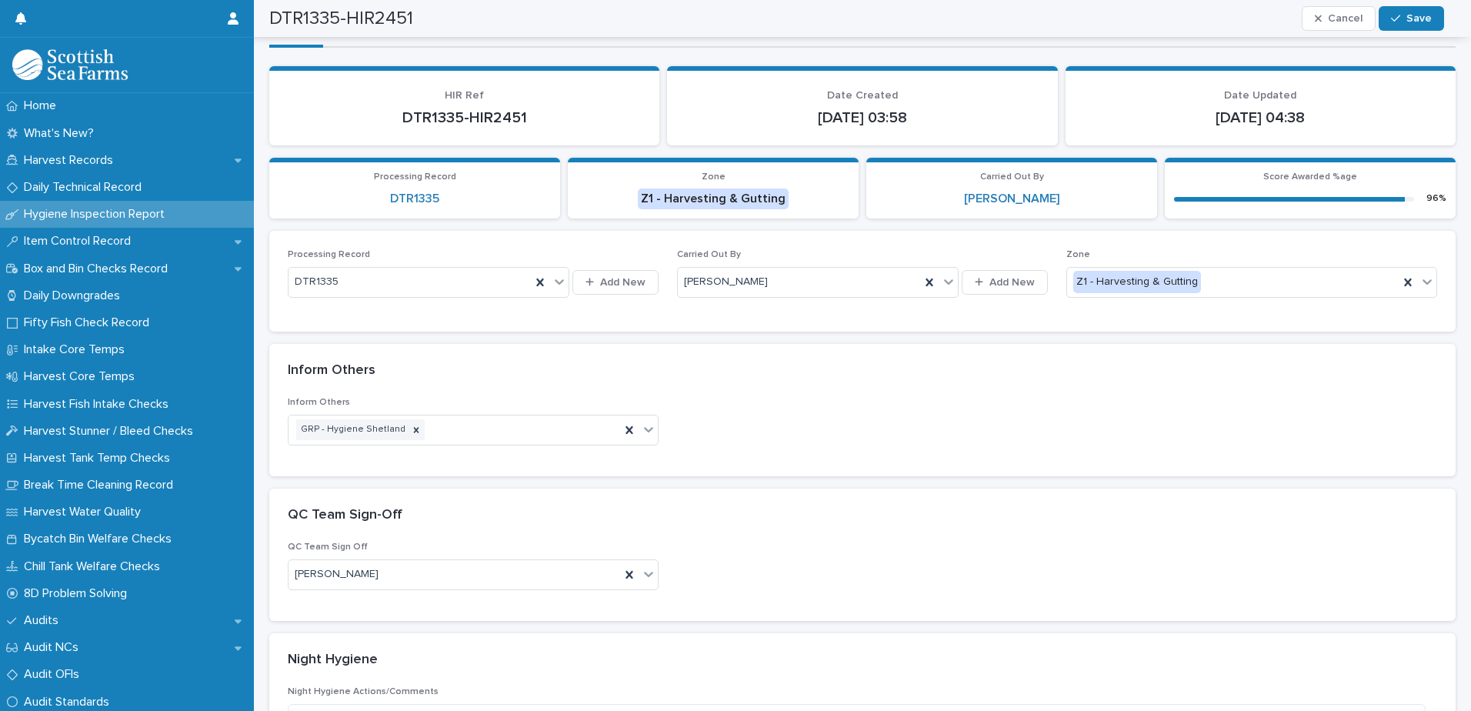
scroll to position [0, 0]
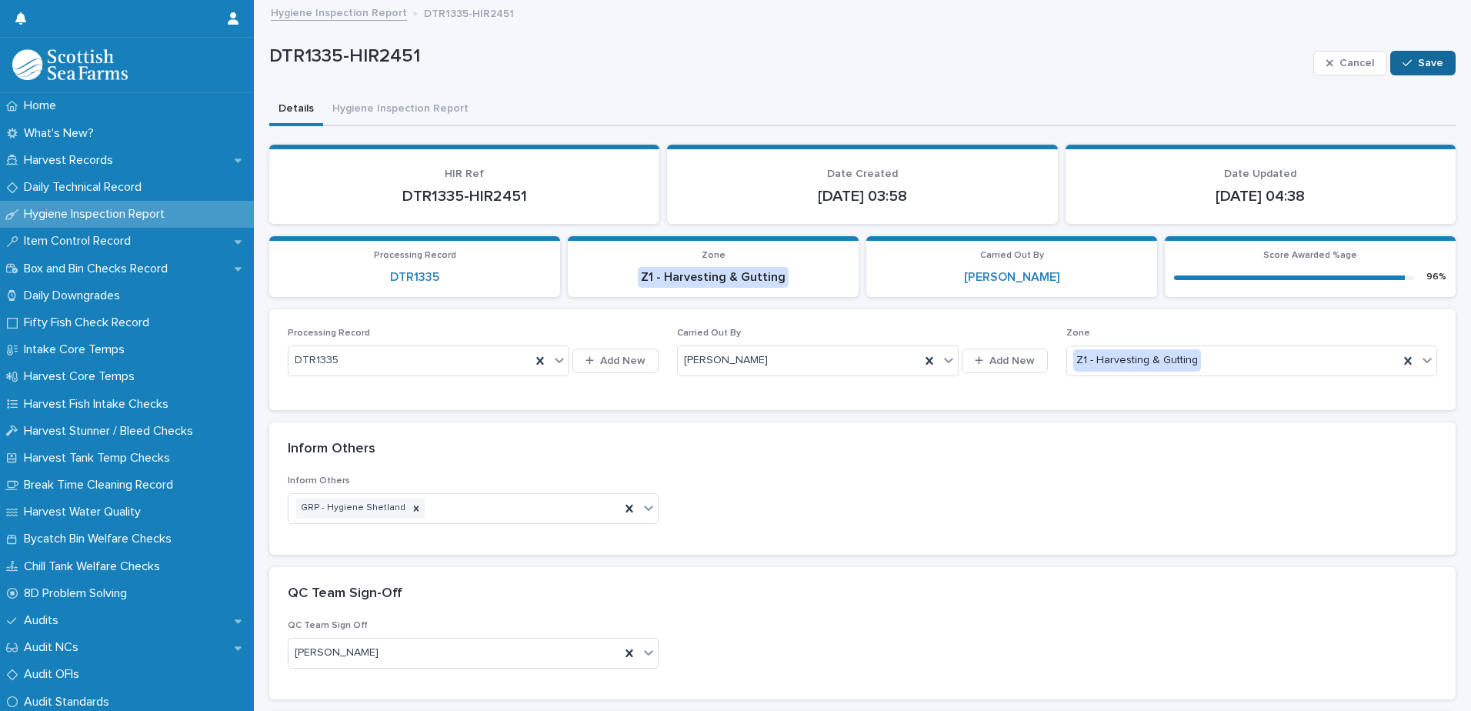
click at [1406, 58] on div "button" at bounding box center [1410, 63] width 15 height 11
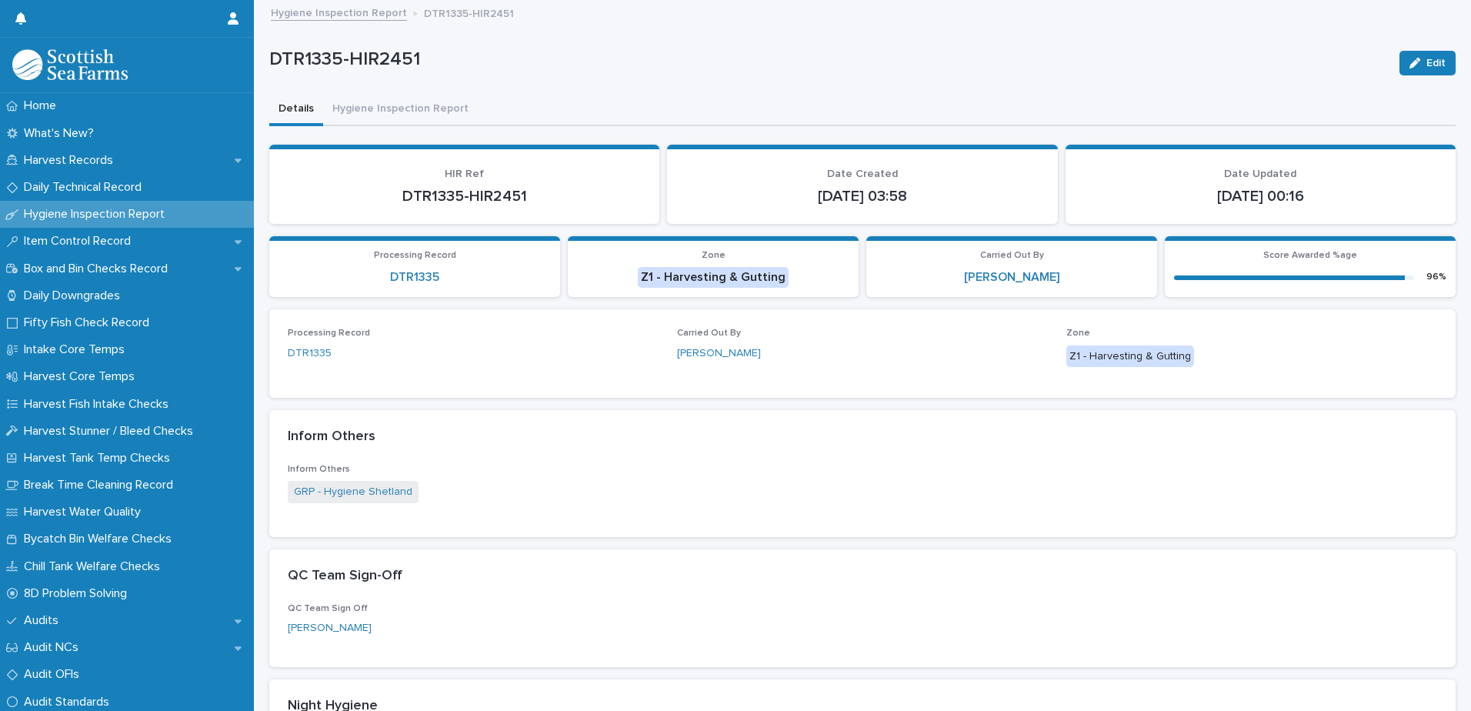
click at [375, 11] on link "Hygiene Inspection Report" at bounding box center [339, 12] width 136 height 18
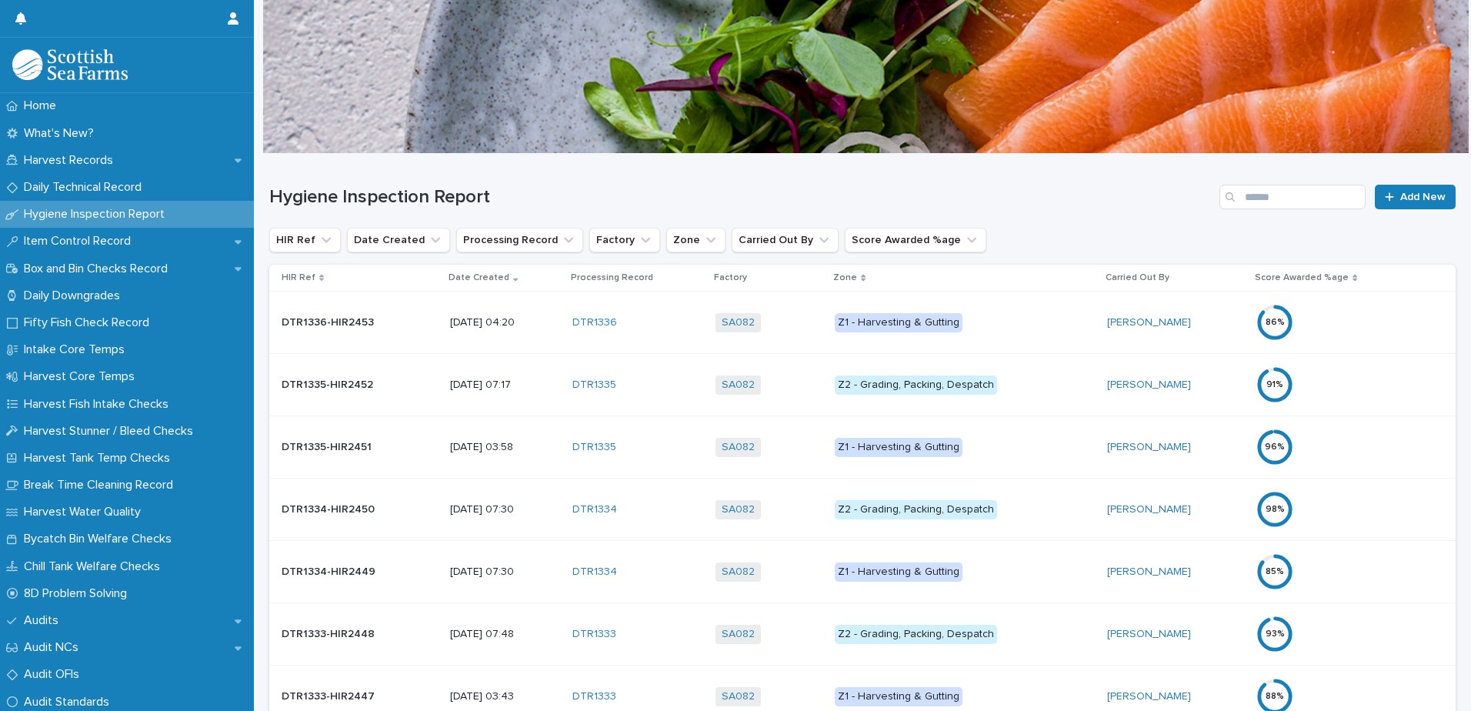
click at [1075, 492] on td "Z2 - Grading, Packing, Despatch" at bounding box center [965, 510] width 272 height 62
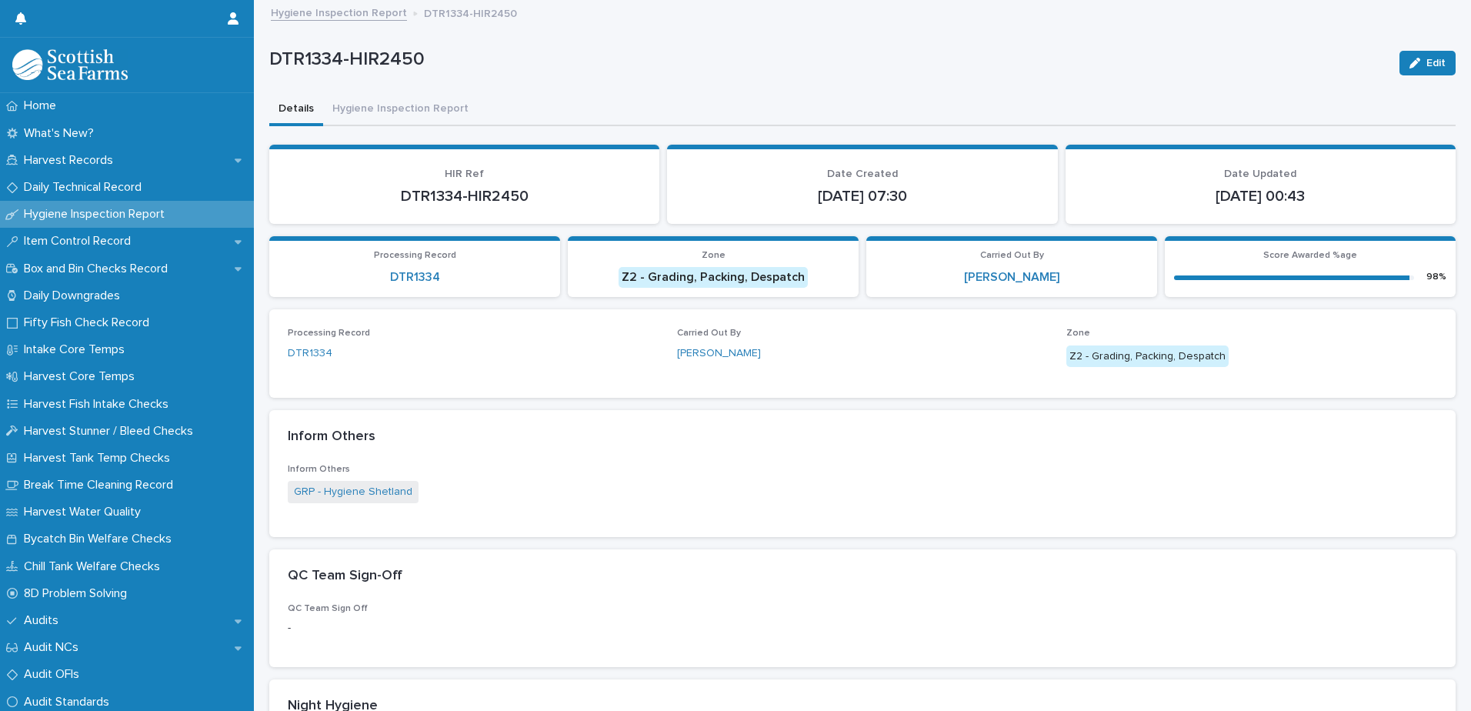
click at [384, 21] on div "Hygiene Inspection Report DTR1334-HIR2450" at bounding box center [869, 14] width 1213 height 22
click at [383, 12] on link "Hygiene Inspection Report" at bounding box center [339, 12] width 136 height 18
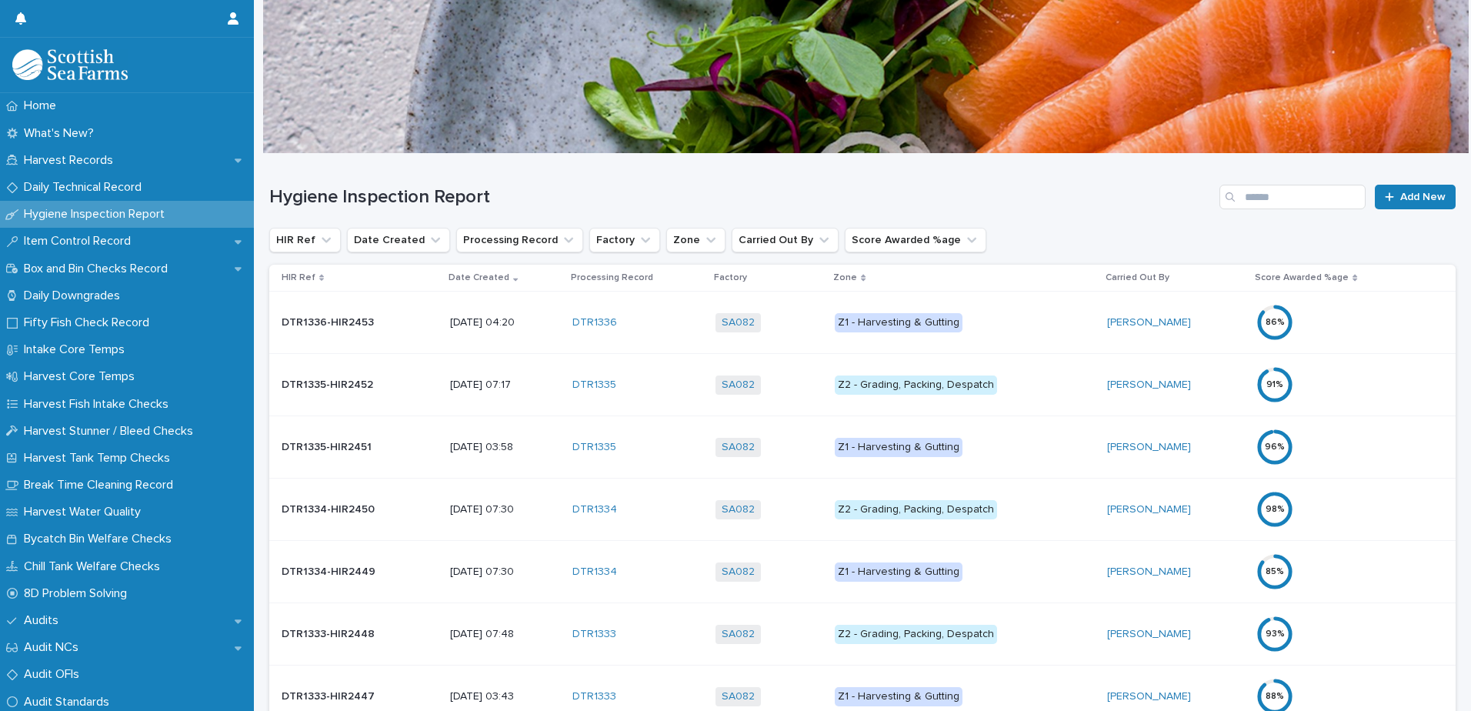
click at [1056, 442] on p "Z1 - Harvesting & Gutting" at bounding box center [964, 447] width 259 height 19
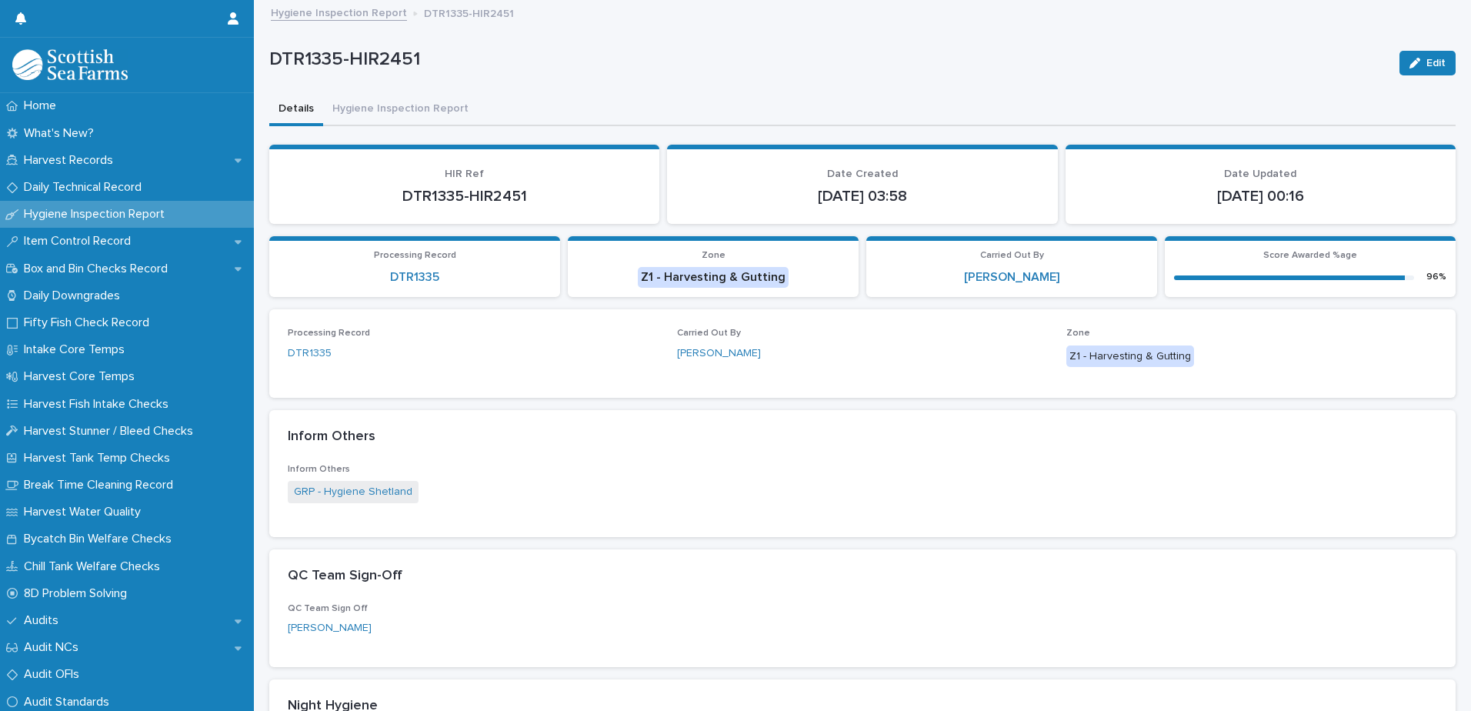
click at [386, 20] on link "Hygiene Inspection Report" at bounding box center [339, 12] width 136 height 18
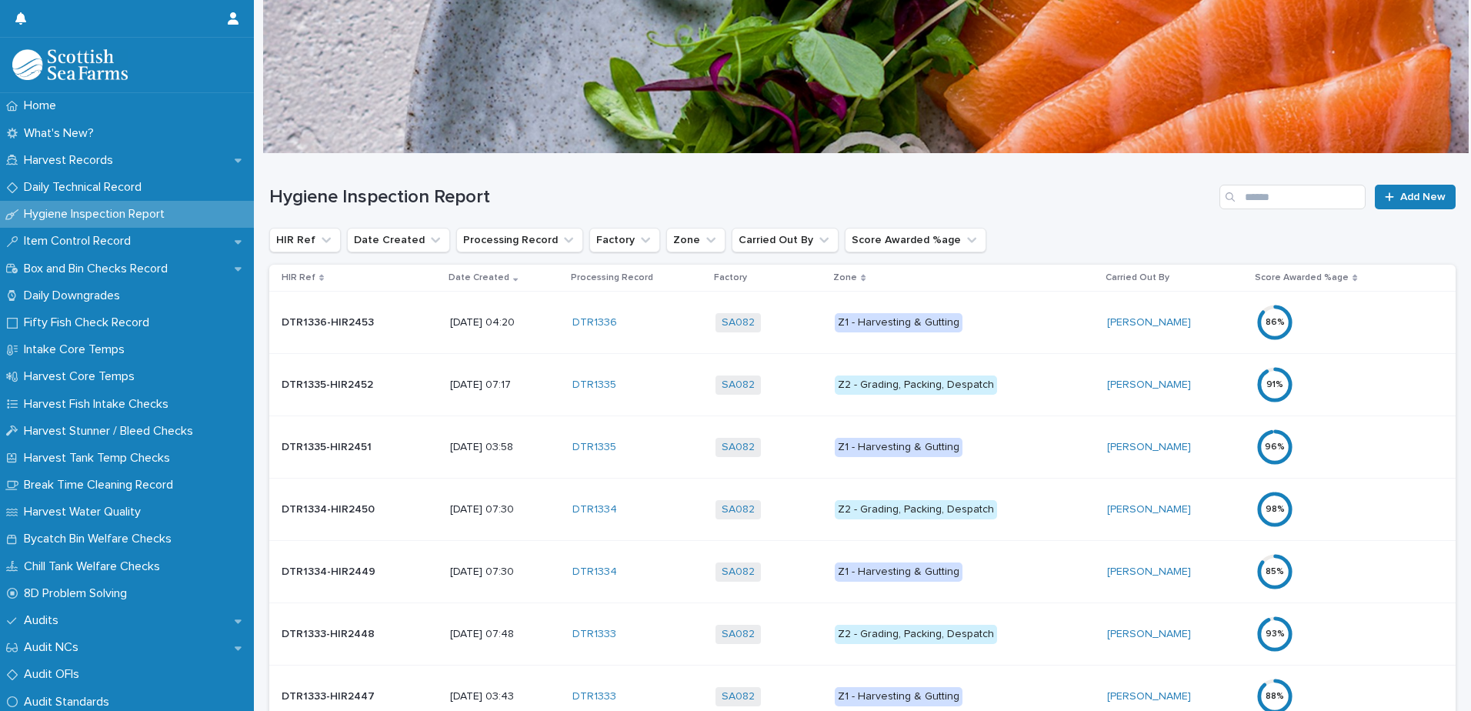
click at [1034, 562] on p "Z1 - Harvesting & Gutting" at bounding box center [964, 571] width 259 height 19
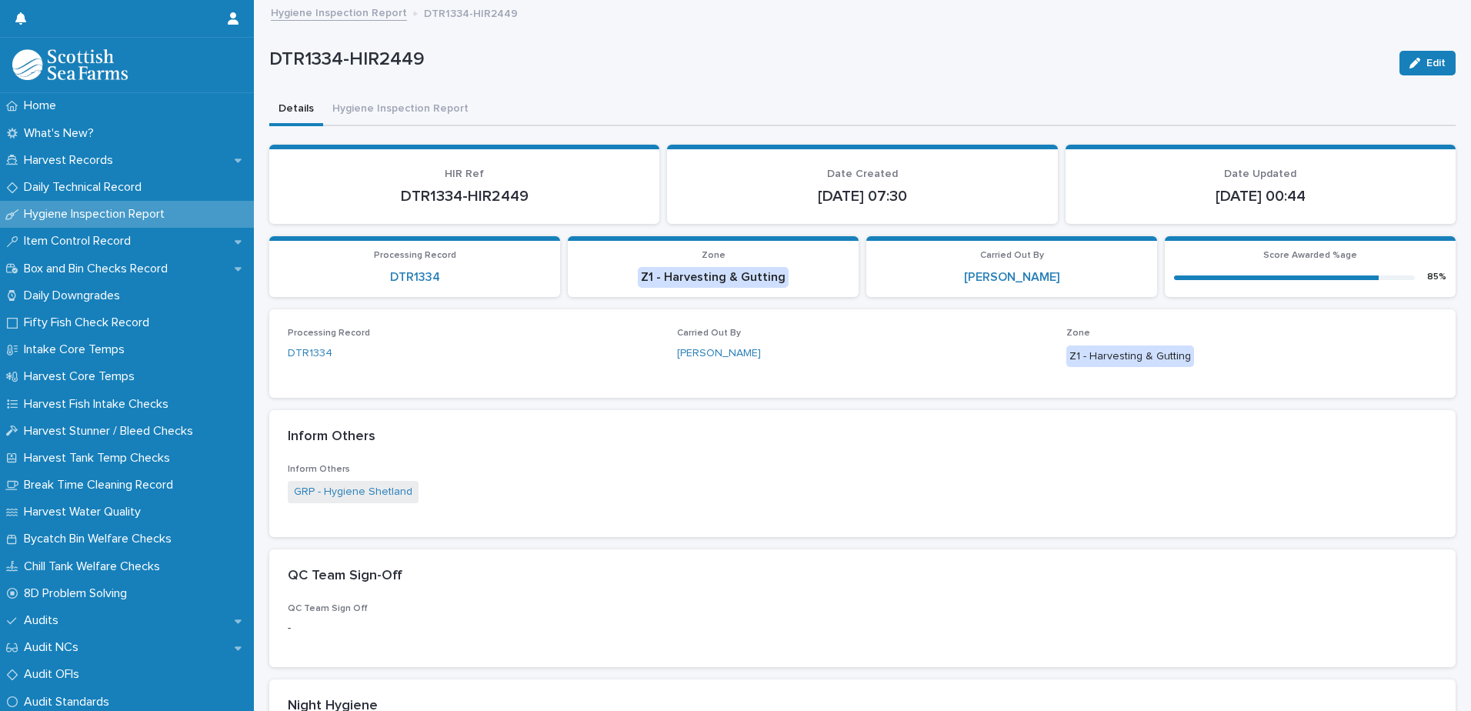
click at [396, 20] on link "Hygiene Inspection Report" at bounding box center [339, 12] width 136 height 18
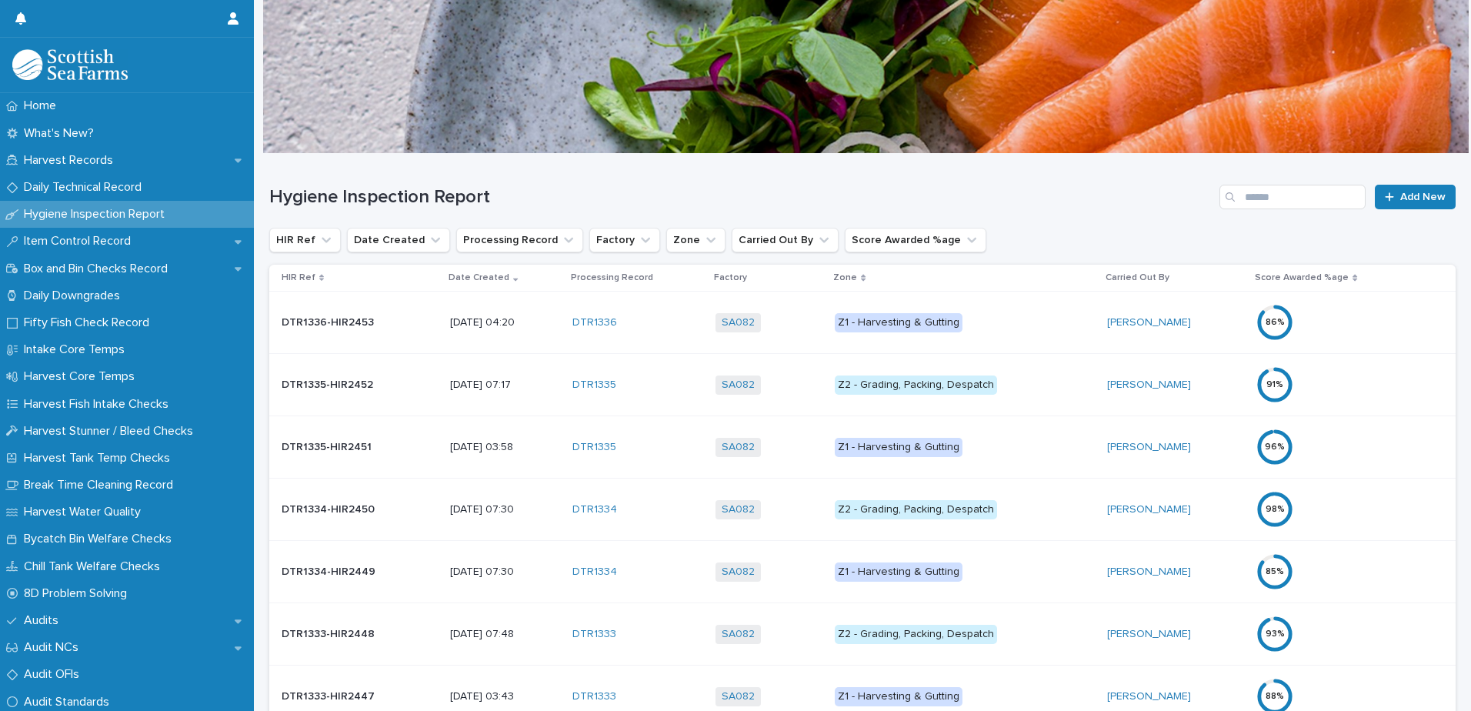
click at [1020, 318] on p "Z1 - Harvesting & Gutting" at bounding box center [964, 322] width 259 height 19
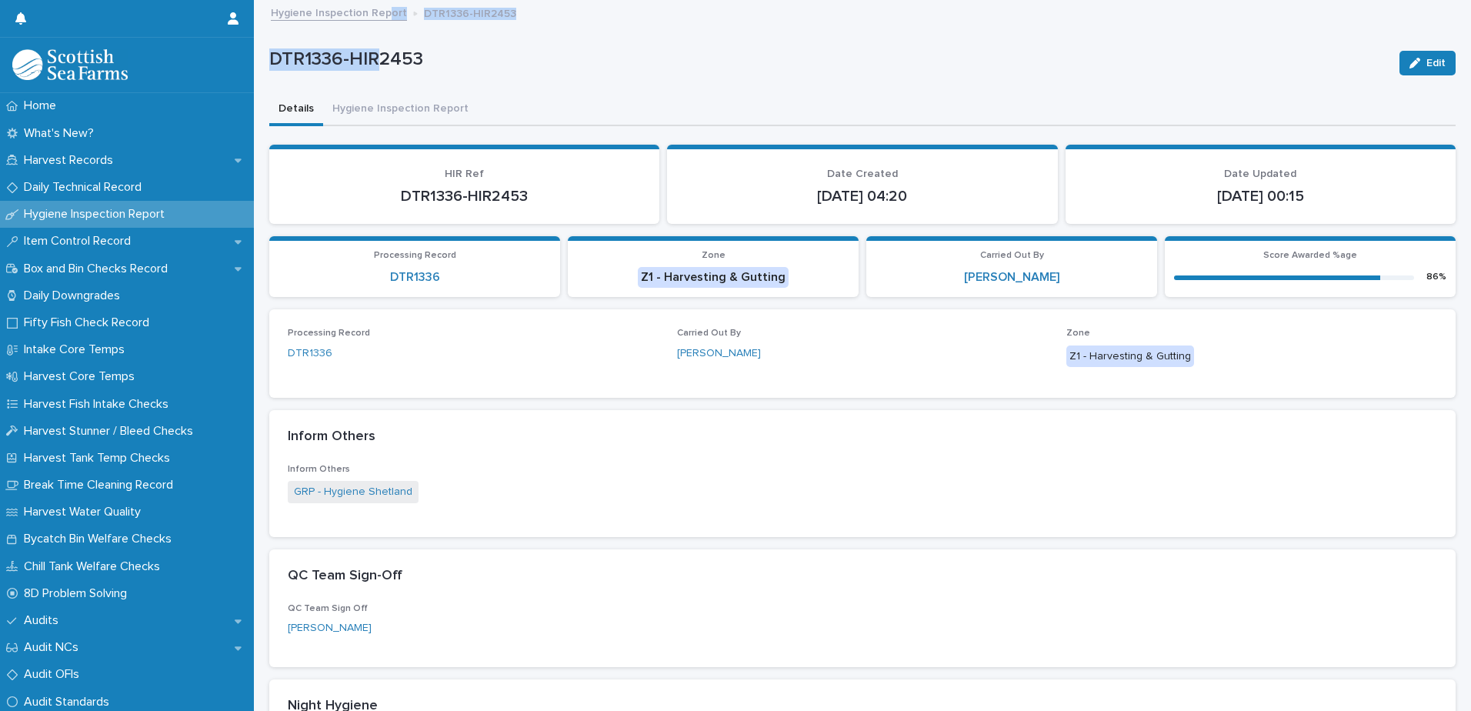
click at [382, 24] on div "Home What's New? Harvest Records Daily Technical Record Hygiene Inspection Repo…" at bounding box center [862, 645] width 1217 height 1291
drag, startPoint x: 382, startPoint y: 24, endPoint x: 370, endPoint y: 11, distance: 18.0
click at [370, 11] on link "Hygiene Inspection Report" at bounding box center [339, 12] width 136 height 18
